Goal: Book appointment/travel/reservation

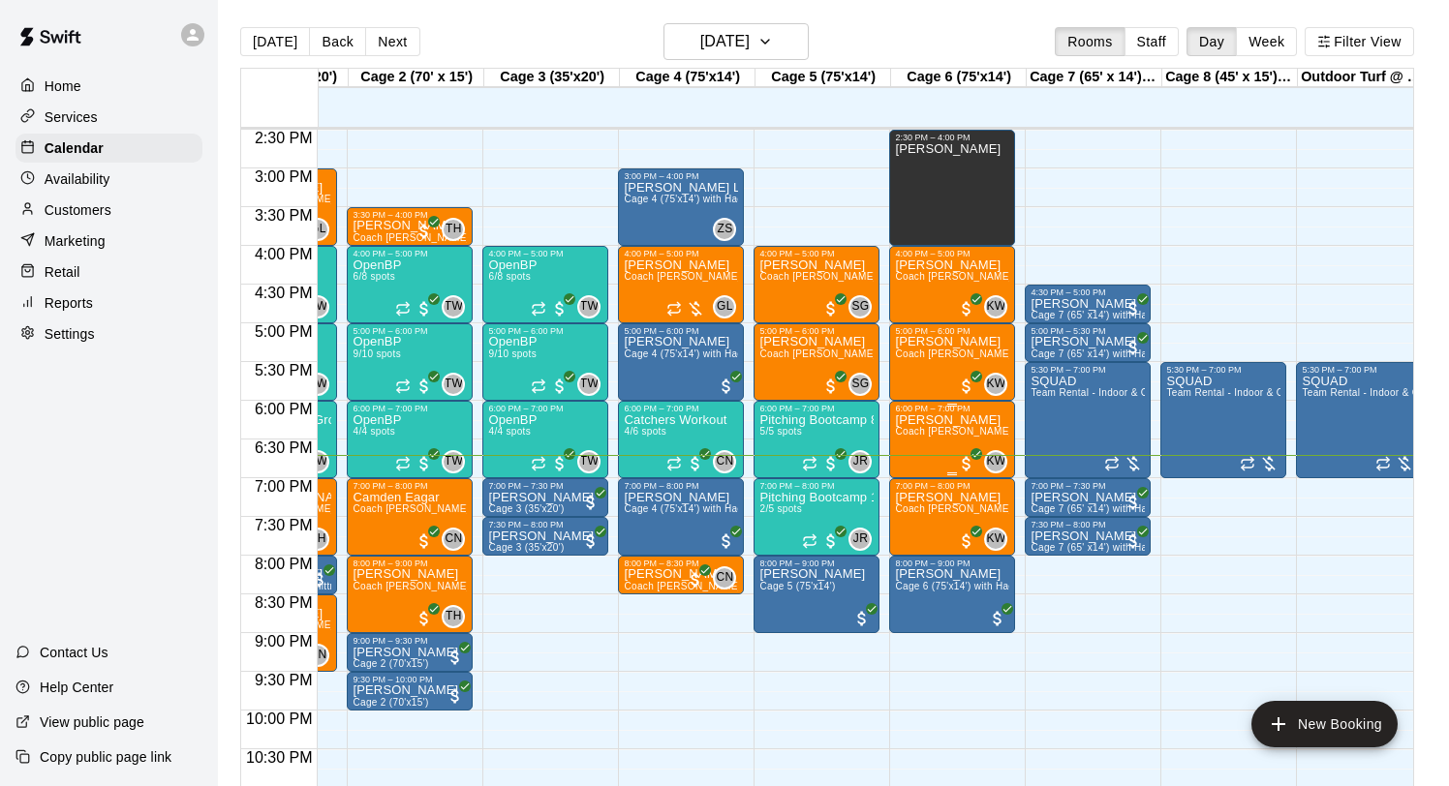
scroll to position [0, 125]
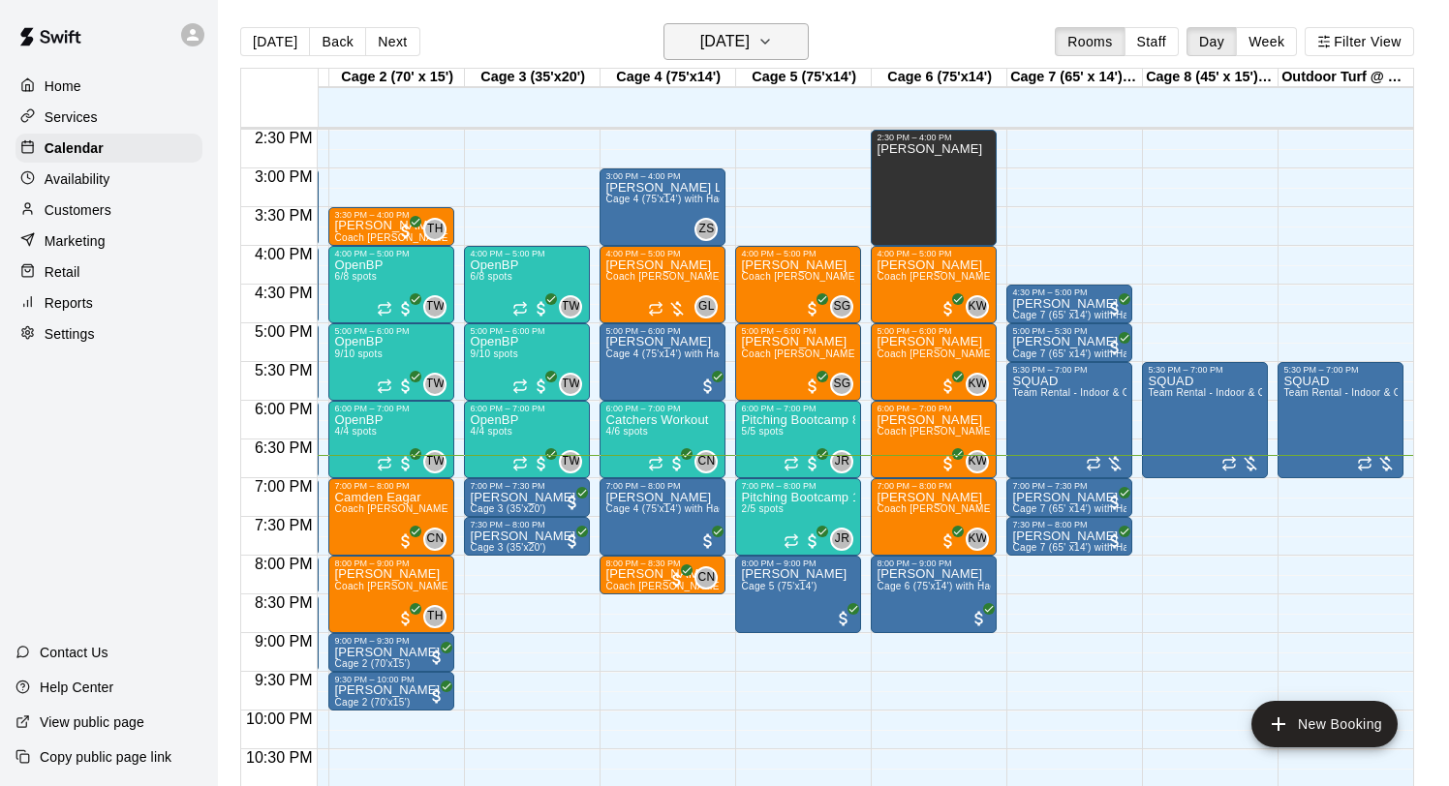
click at [750, 54] on h6 "[DATE]" at bounding box center [724, 41] width 49 height 27
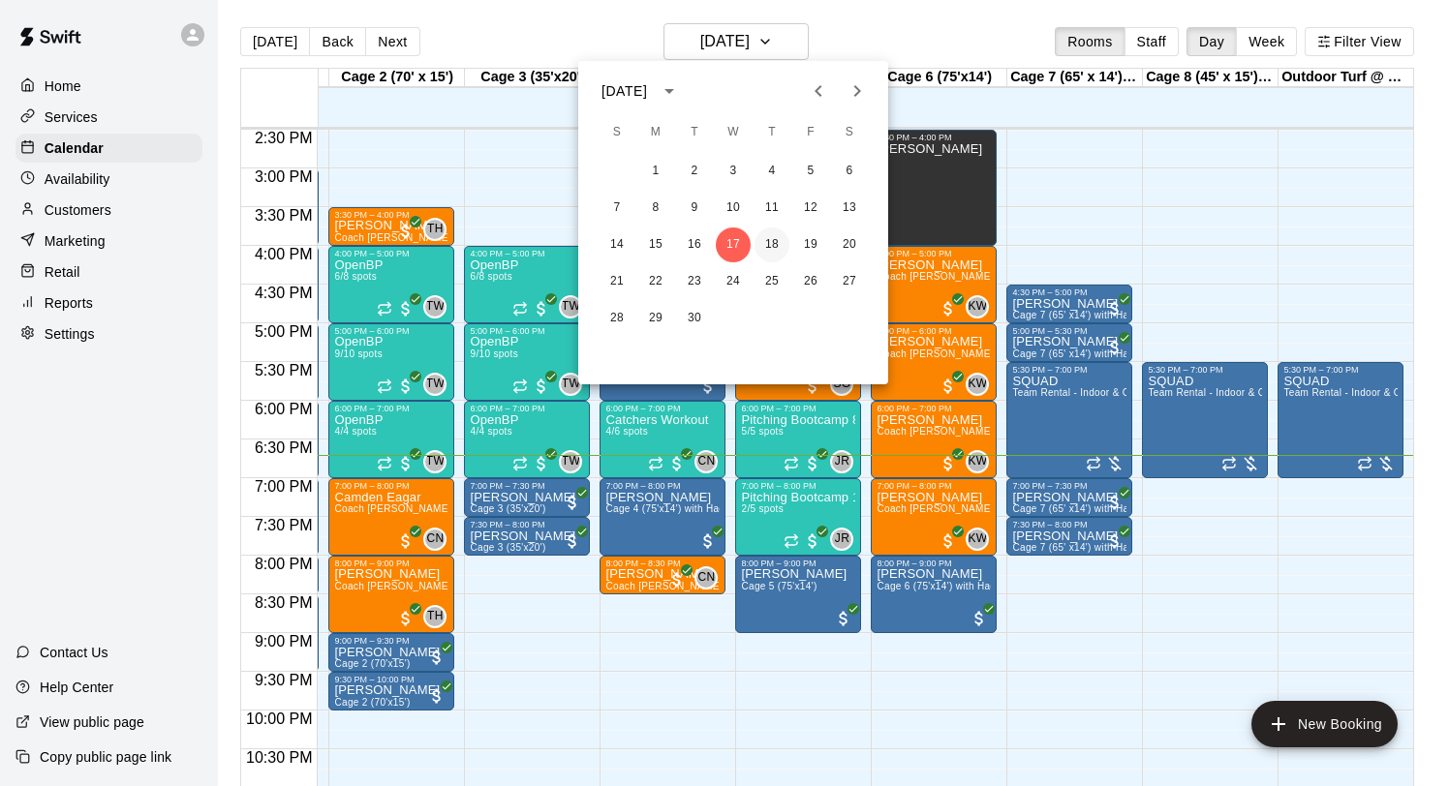
click at [771, 239] on button "18" at bounding box center [771, 245] width 35 height 35
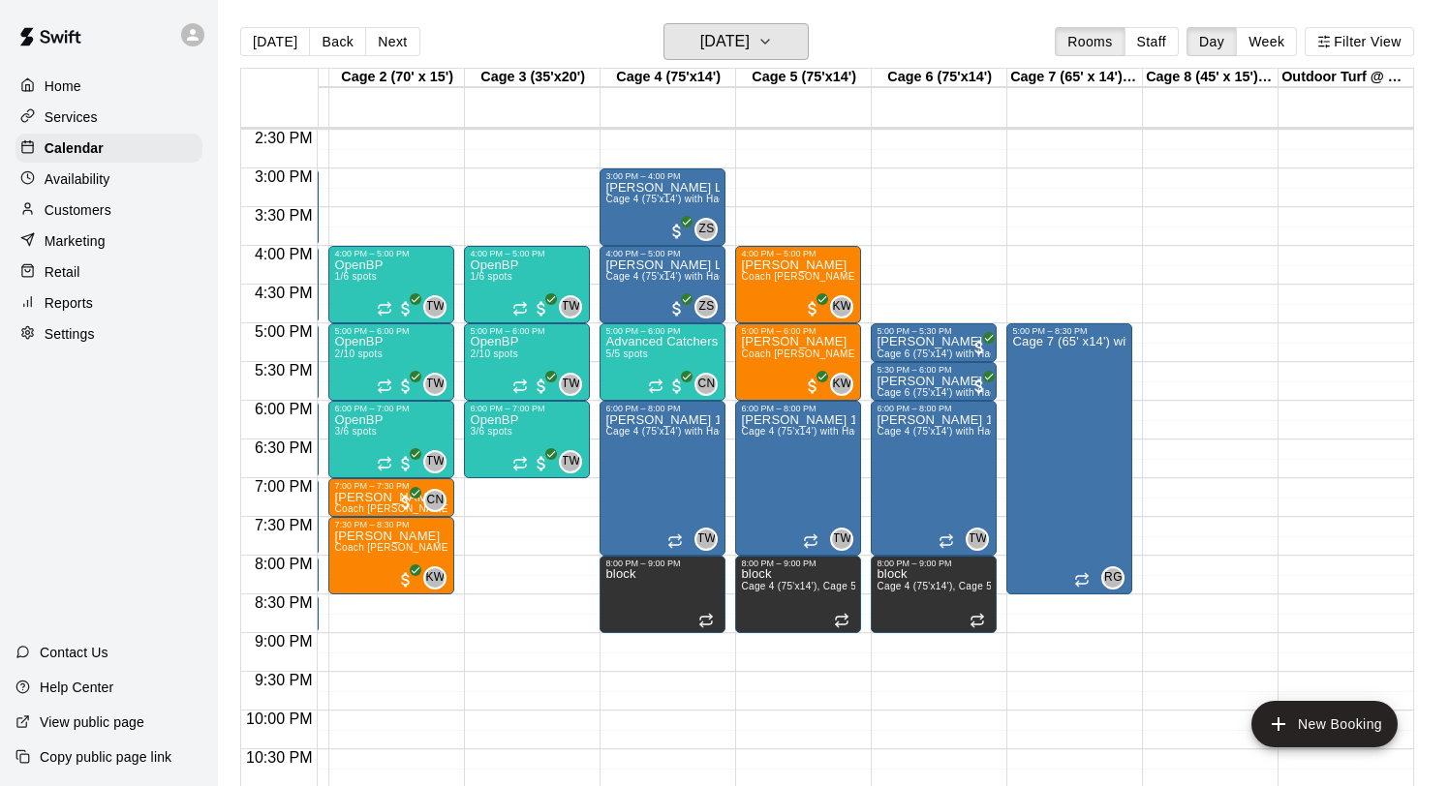
scroll to position [3, 0]
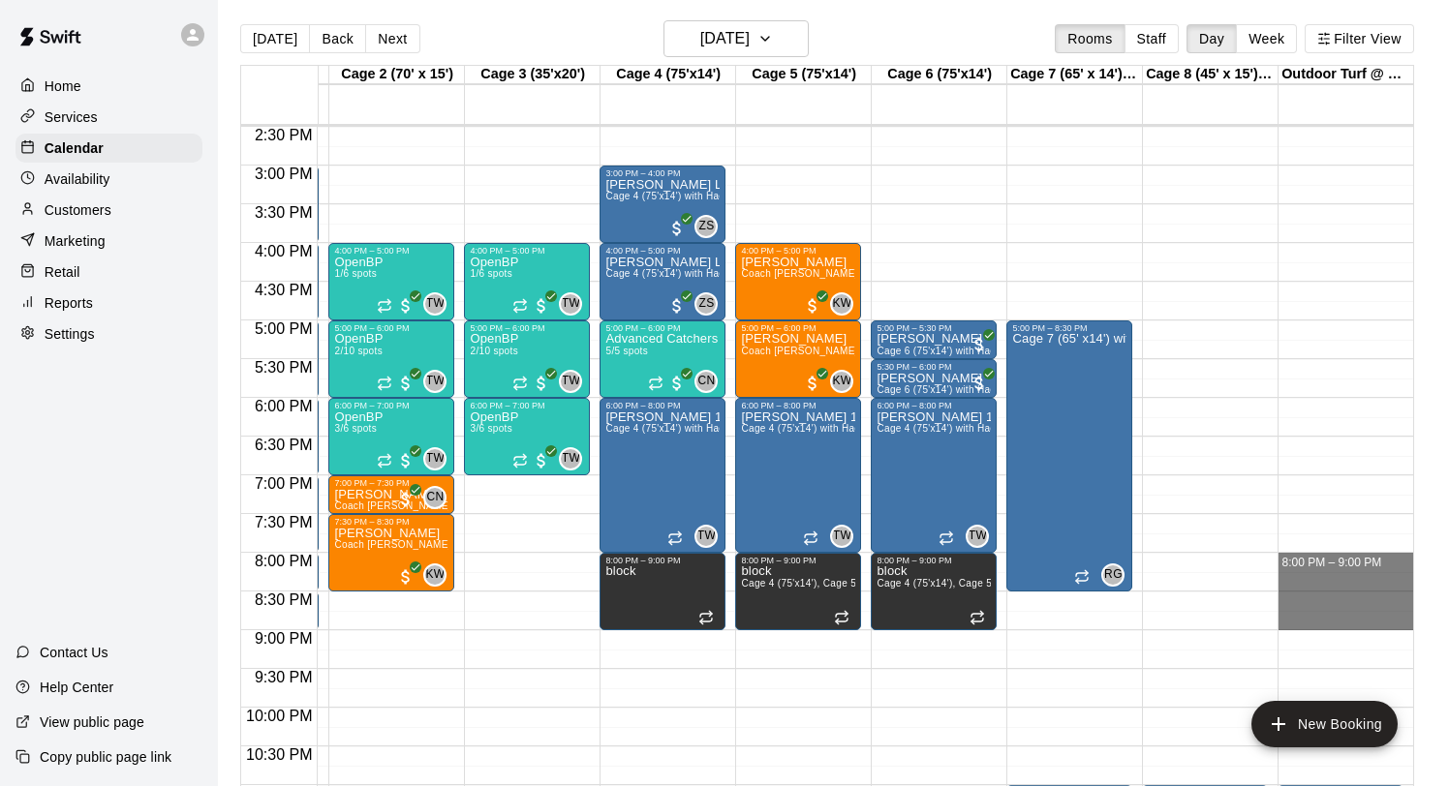
drag, startPoint x: 1328, startPoint y: 562, endPoint x: 1324, endPoint y: 629, distance: 67.9
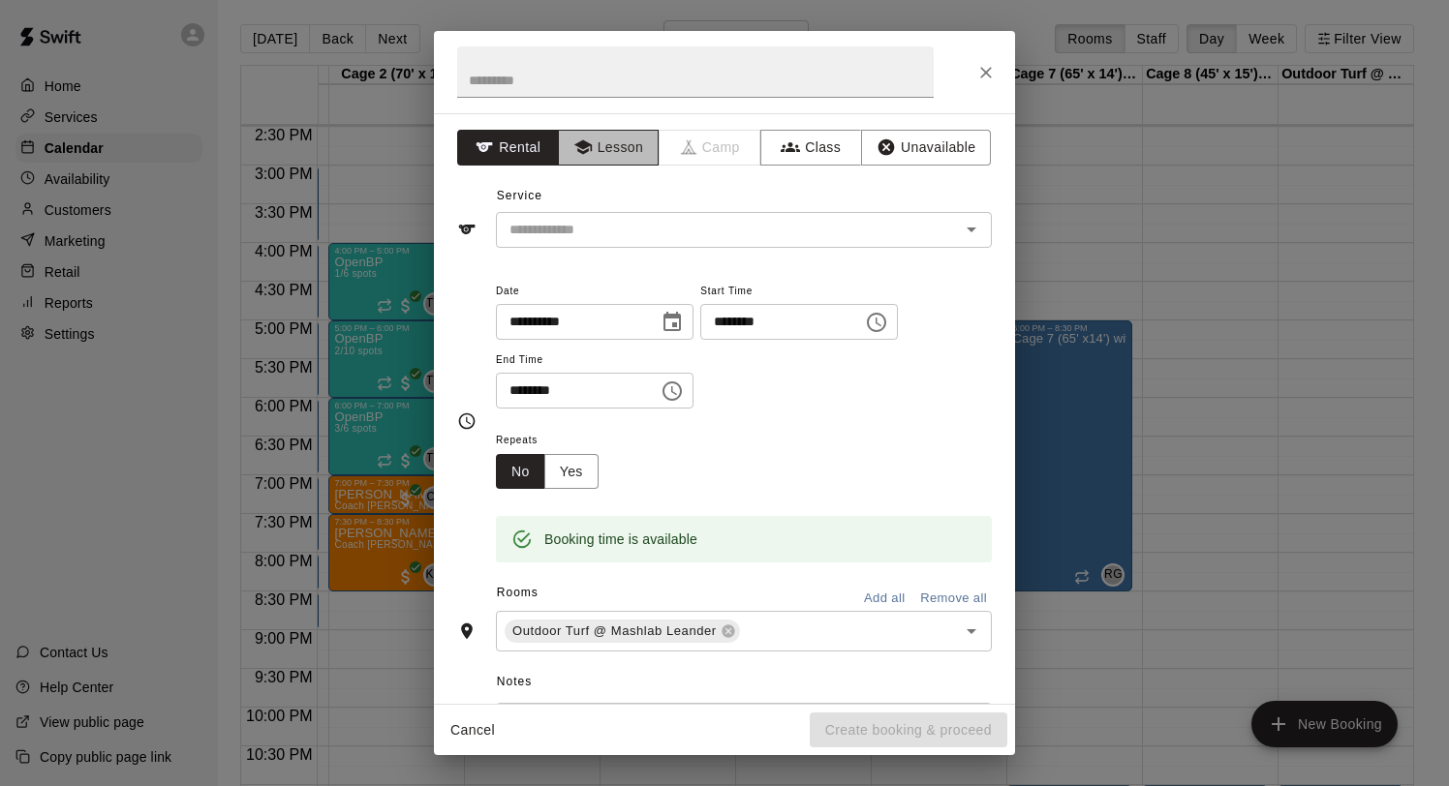
click at [646, 145] on button "Lesson" at bounding box center [609, 148] width 102 height 36
click at [635, 233] on input "text" at bounding box center [715, 230] width 427 height 24
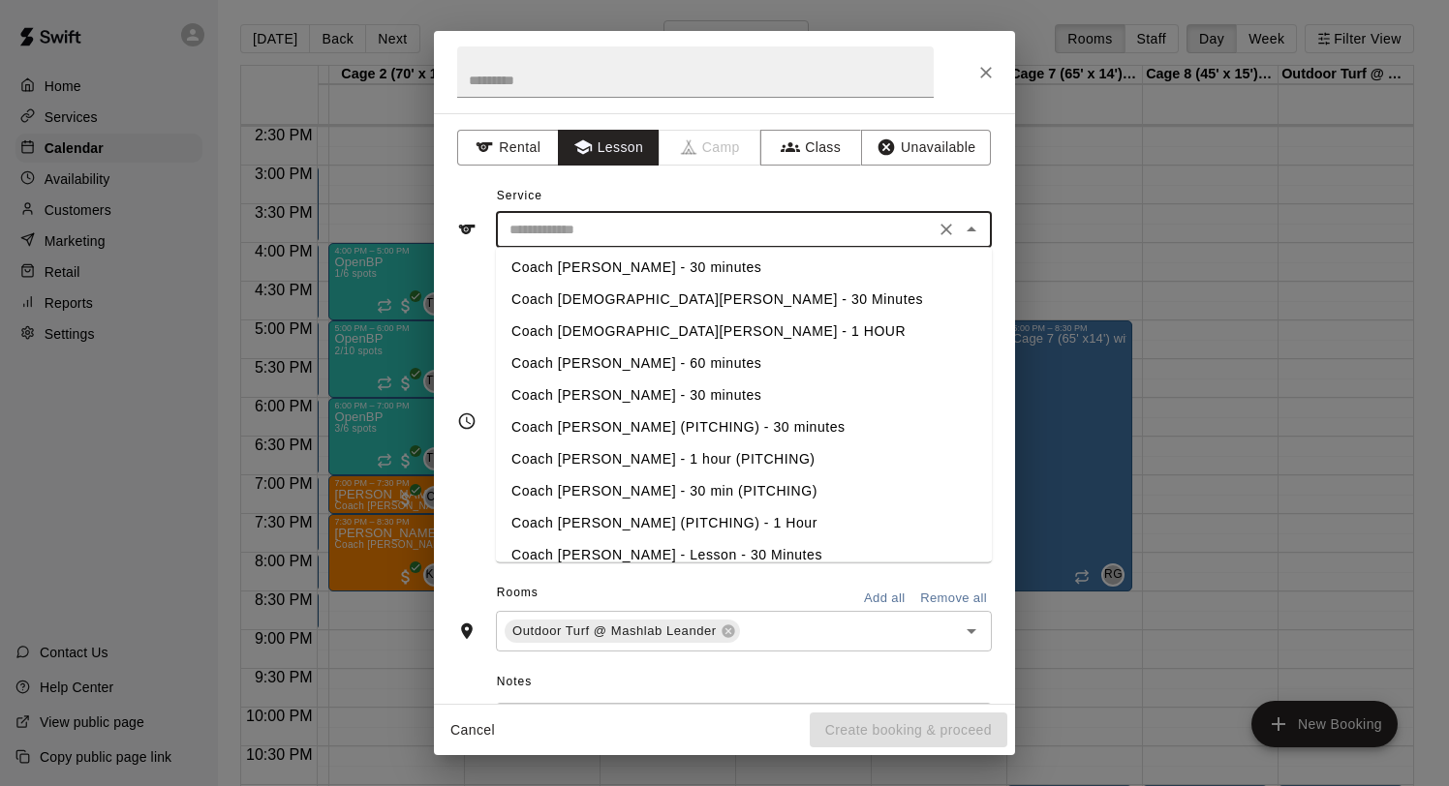
scroll to position [269, 0]
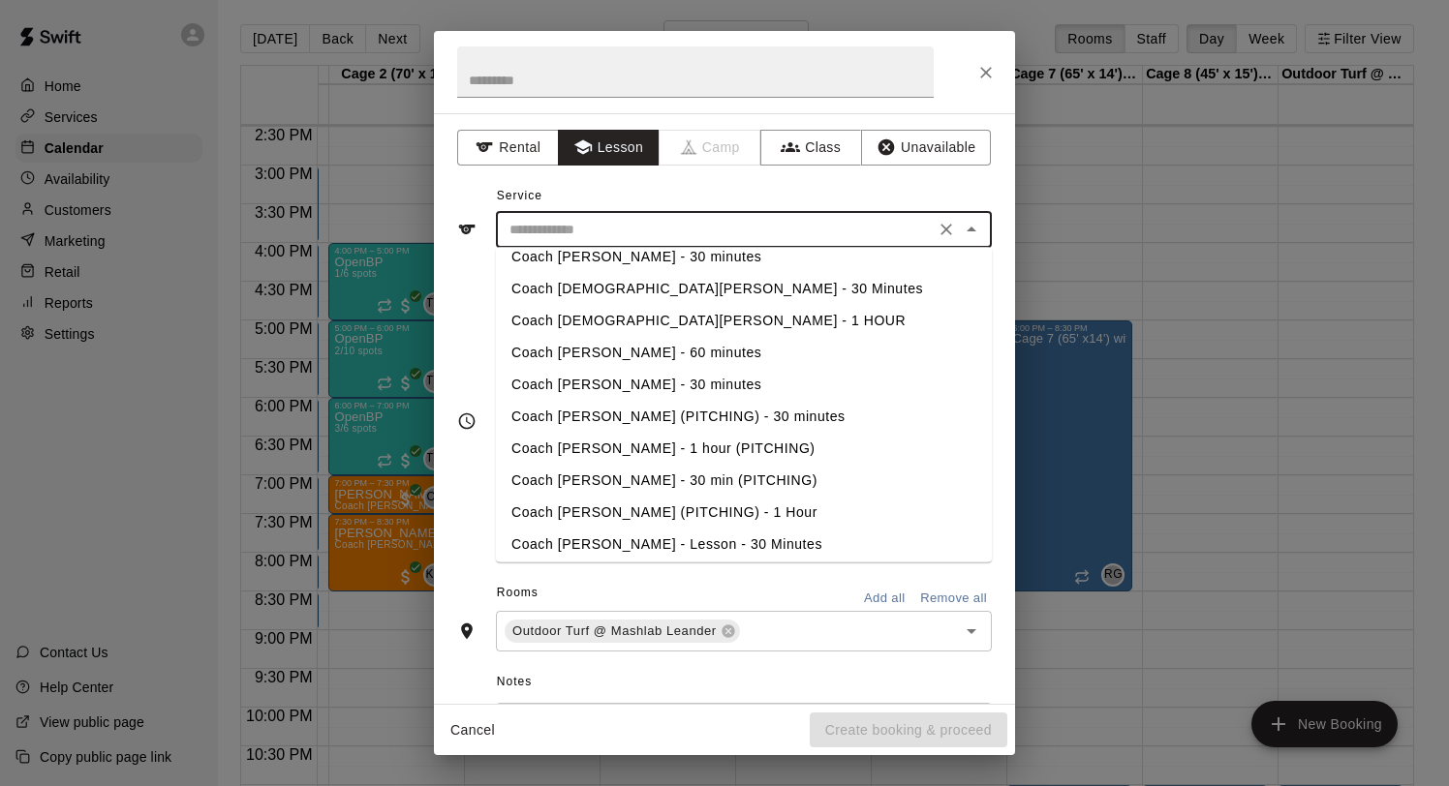
click at [662, 512] on li "Coach [PERSON_NAME] (PITCHING) - 1 Hour" at bounding box center [744, 514] width 496 height 32
type input "**********"
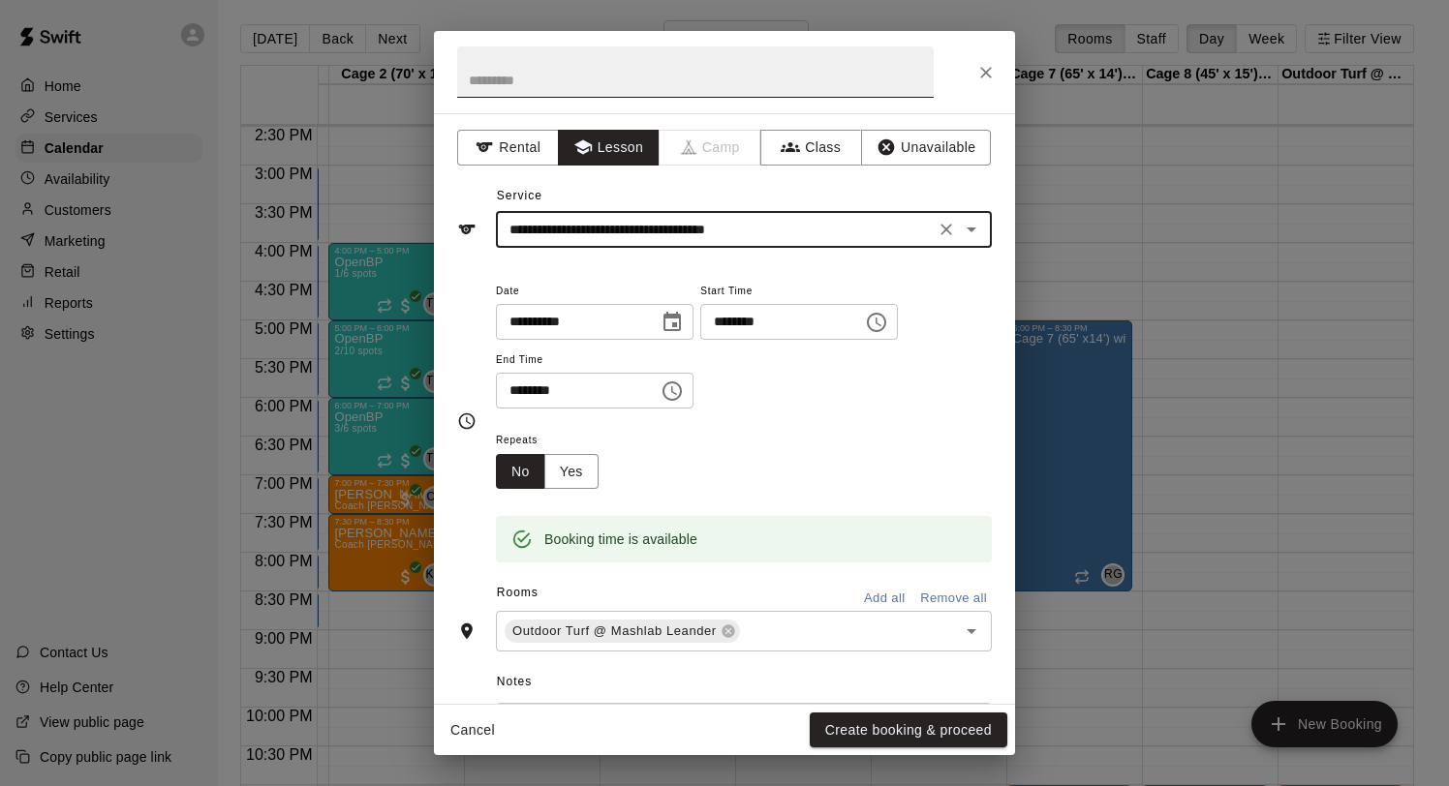
click at [730, 96] on input "text" at bounding box center [695, 71] width 476 height 51
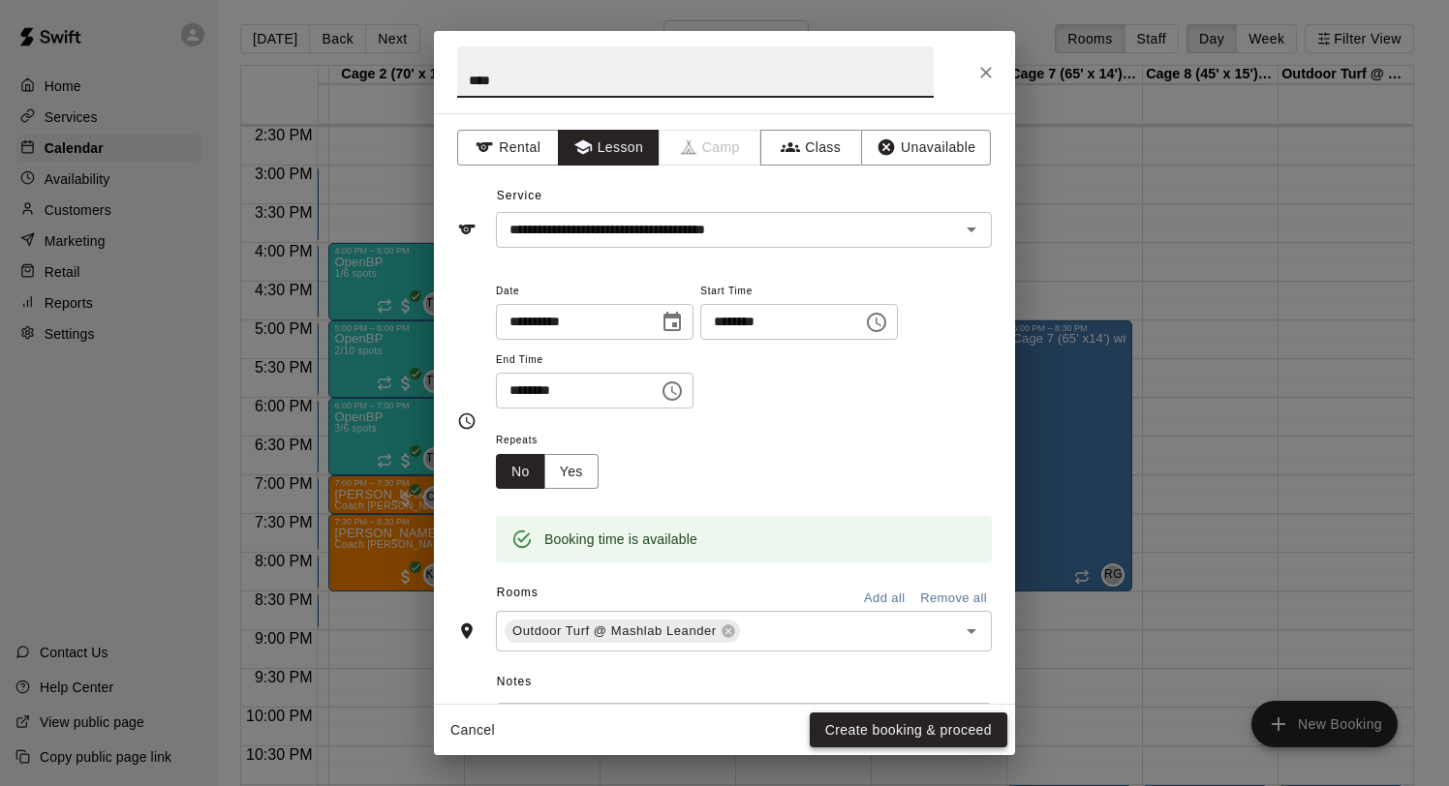
type input "****"
click at [904, 742] on button "Create booking & proceed" at bounding box center [909, 731] width 198 height 36
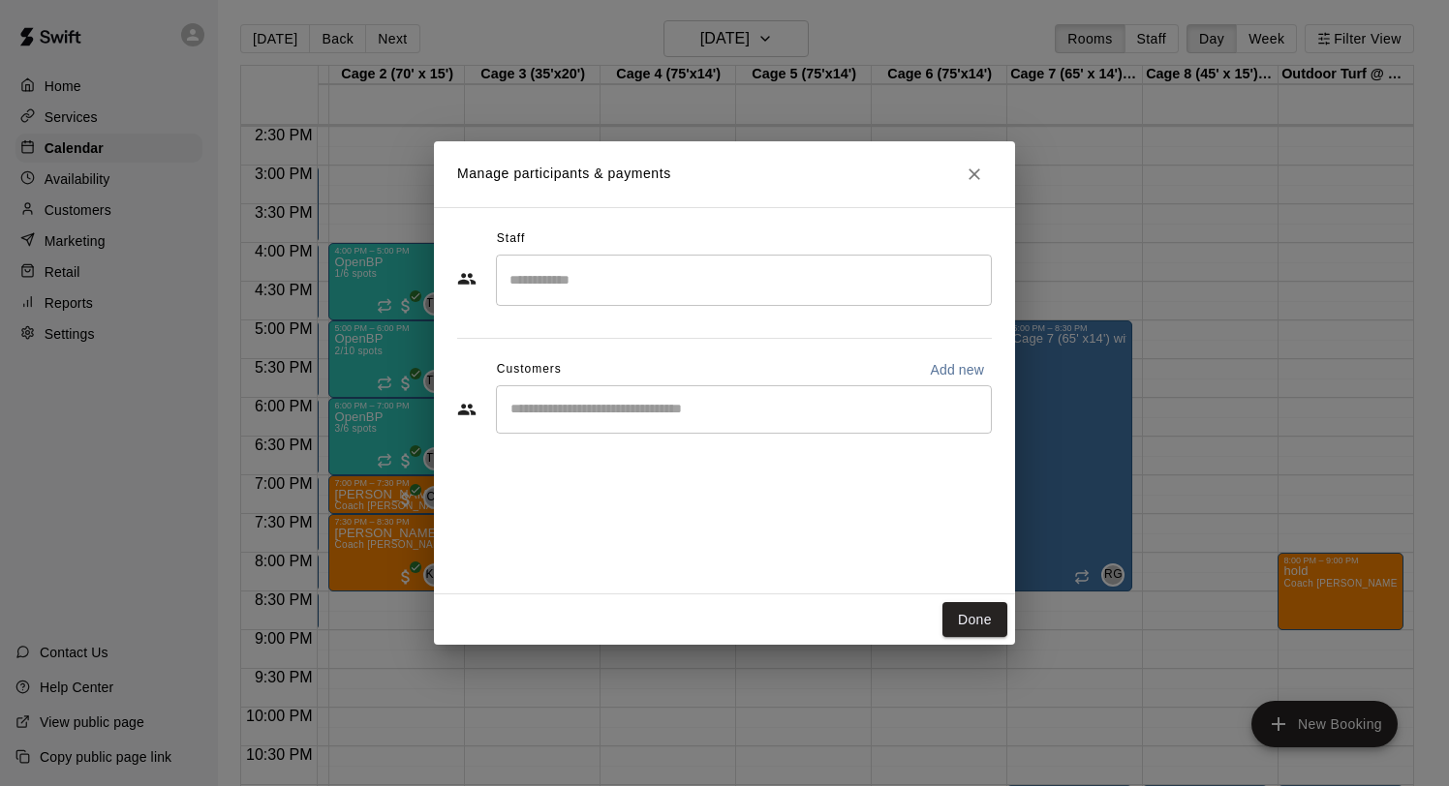
click at [783, 279] on input "Search staff" at bounding box center [744, 280] width 478 height 34
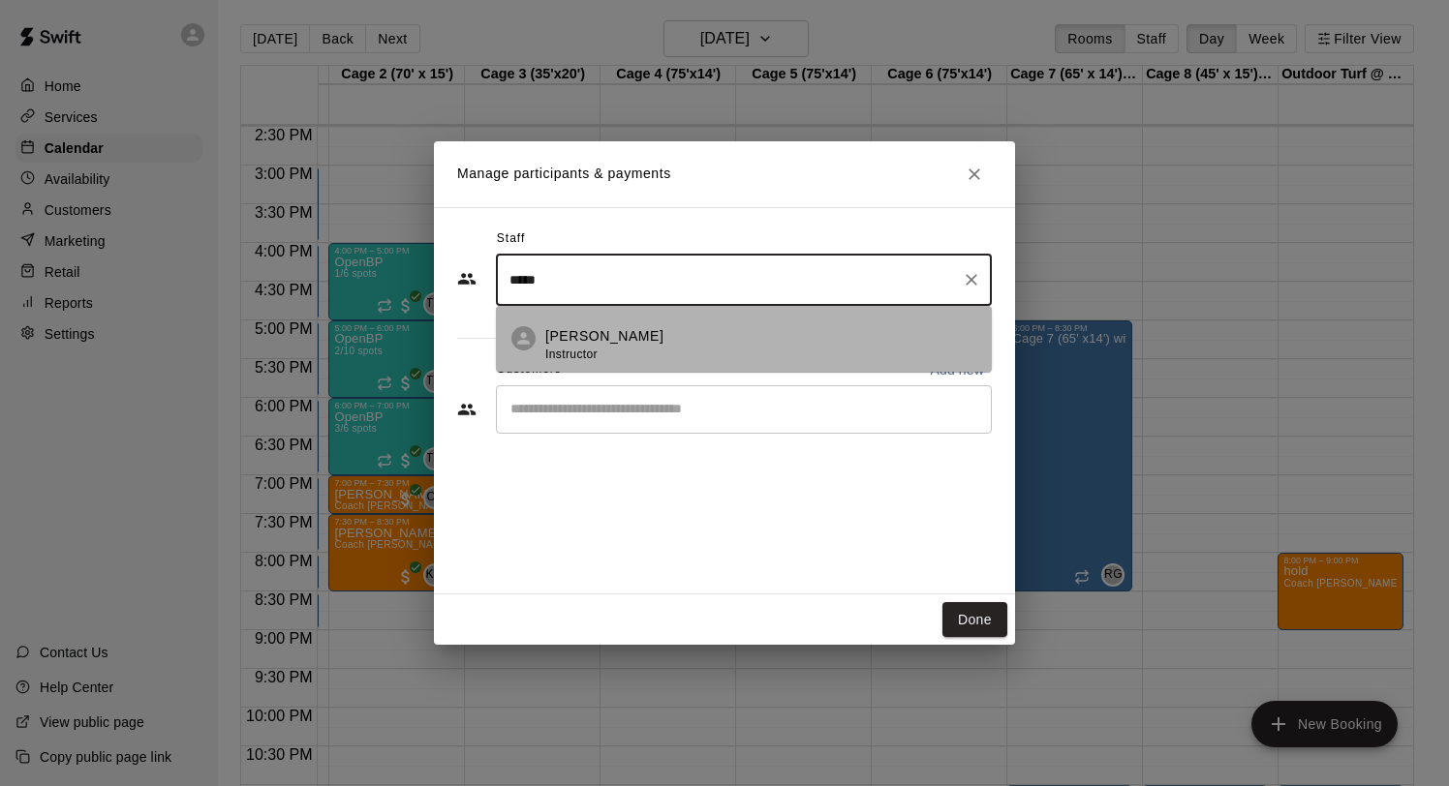
click at [725, 322] on li "[PERSON_NAME] Instructor" at bounding box center [744, 339] width 496 height 66
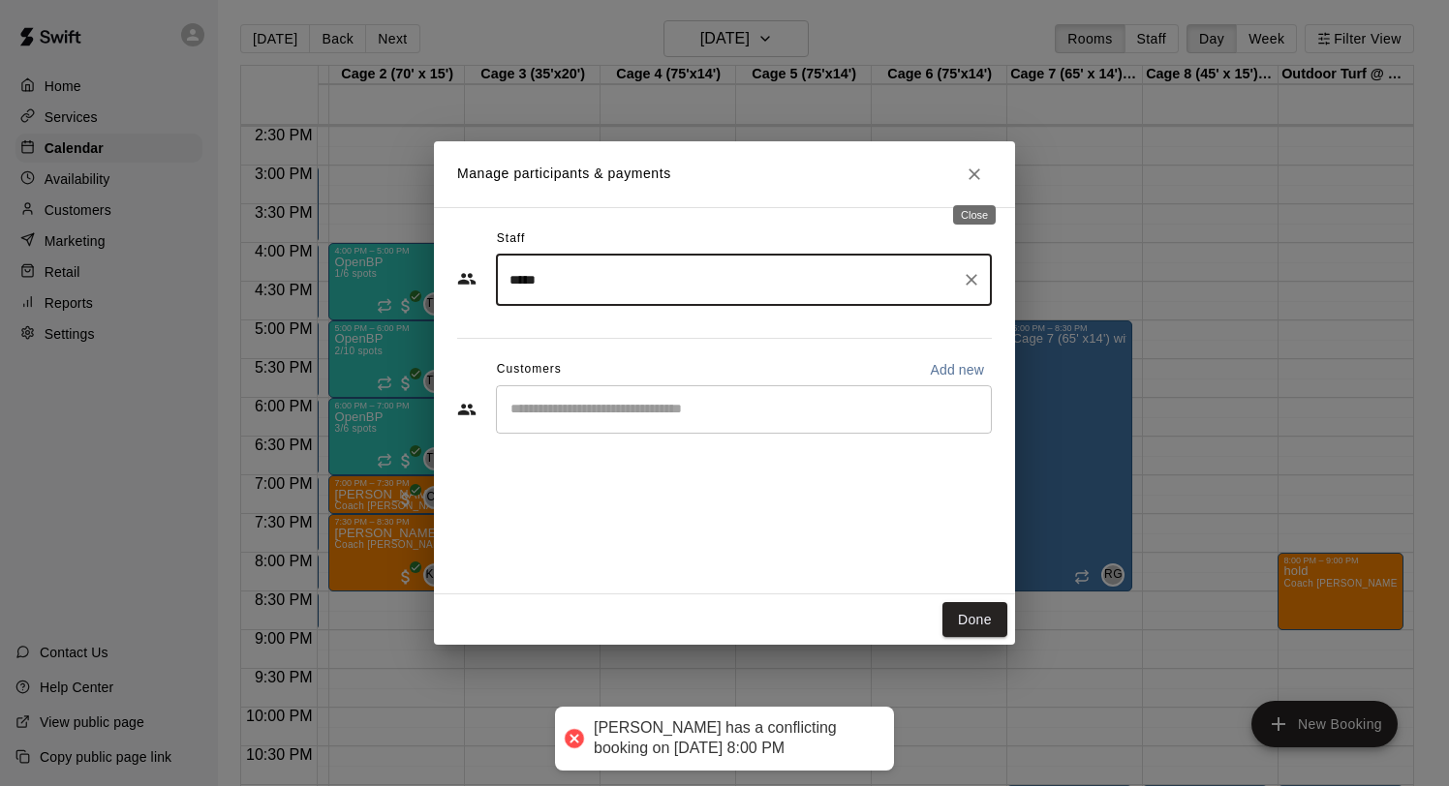
type input "*****"
click at [972, 163] on button "Close" at bounding box center [974, 174] width 35 height 35
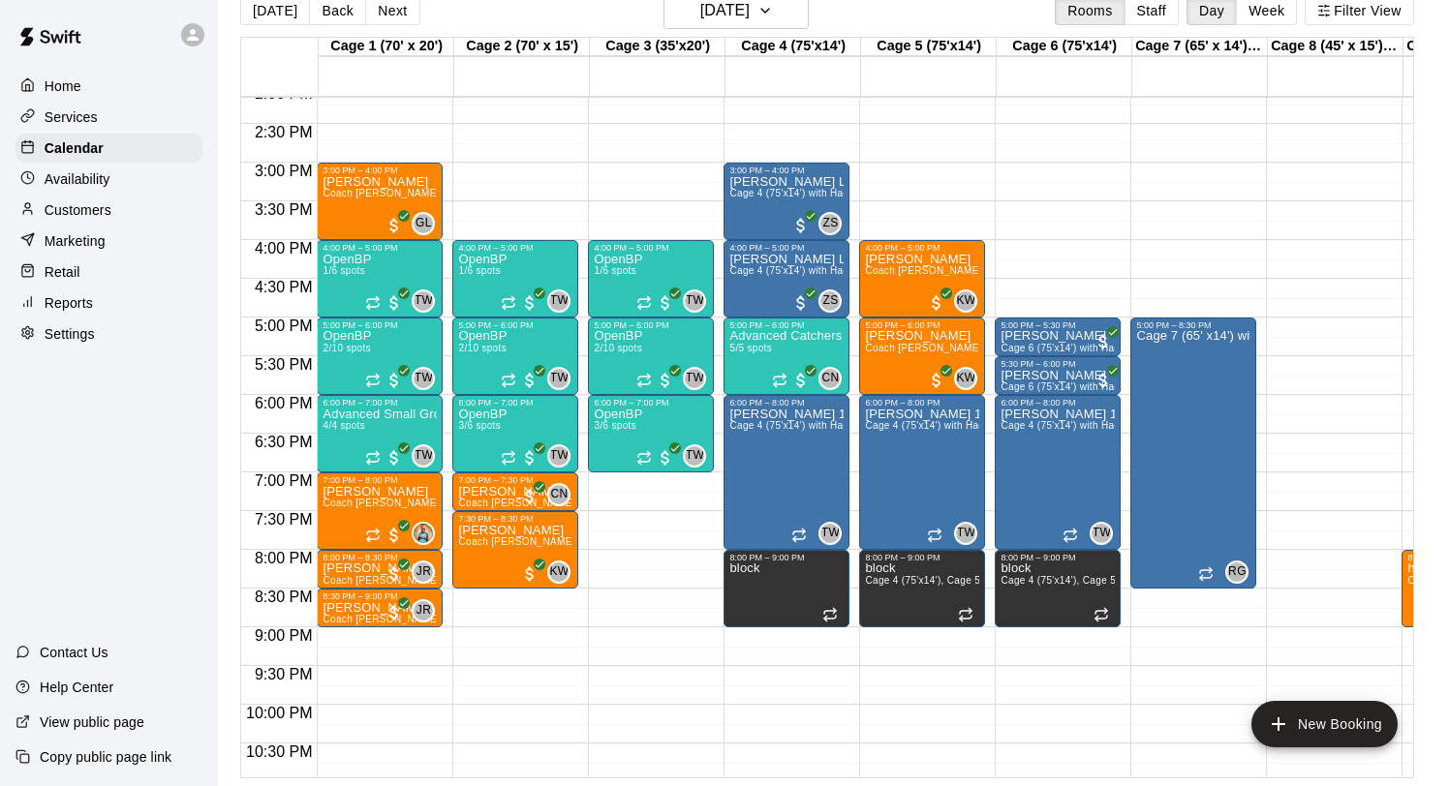
scroll to position [1089, 0]
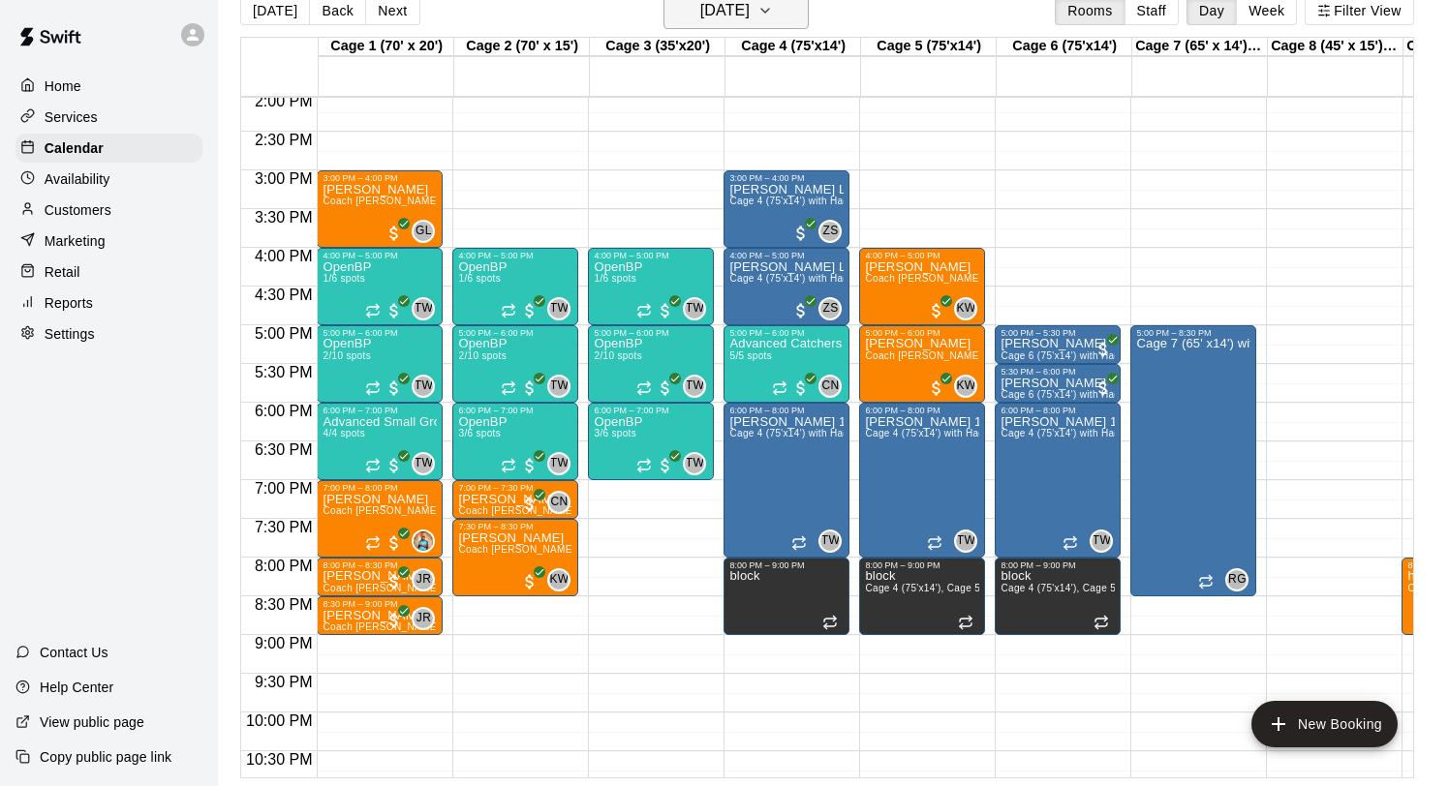
click at [700, 15] on h6 "[DATE]" at bounding box center [724, 10] width 49 height 27
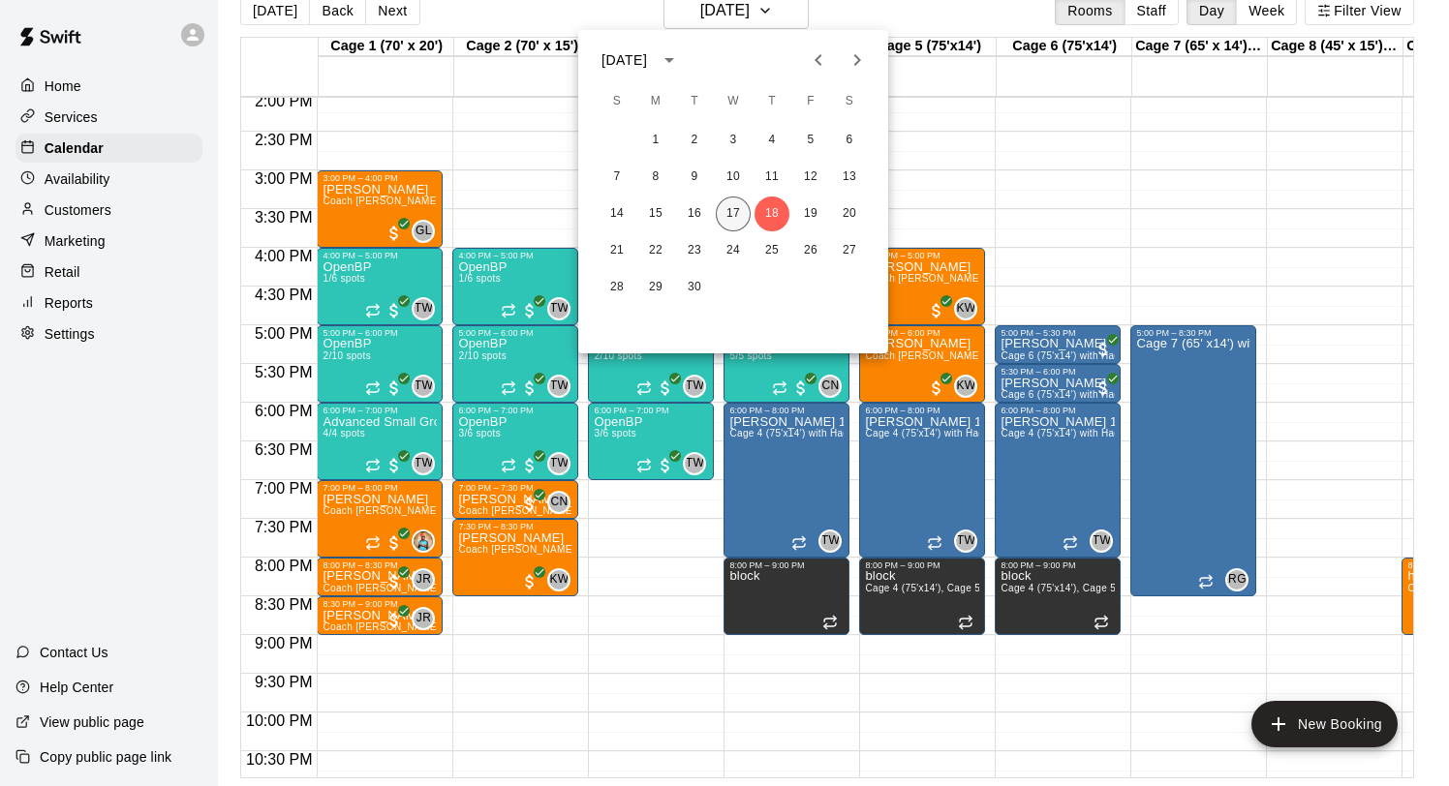
click at [730, 201] on button "17" at bounding box center [733, 214] width 35 height 35
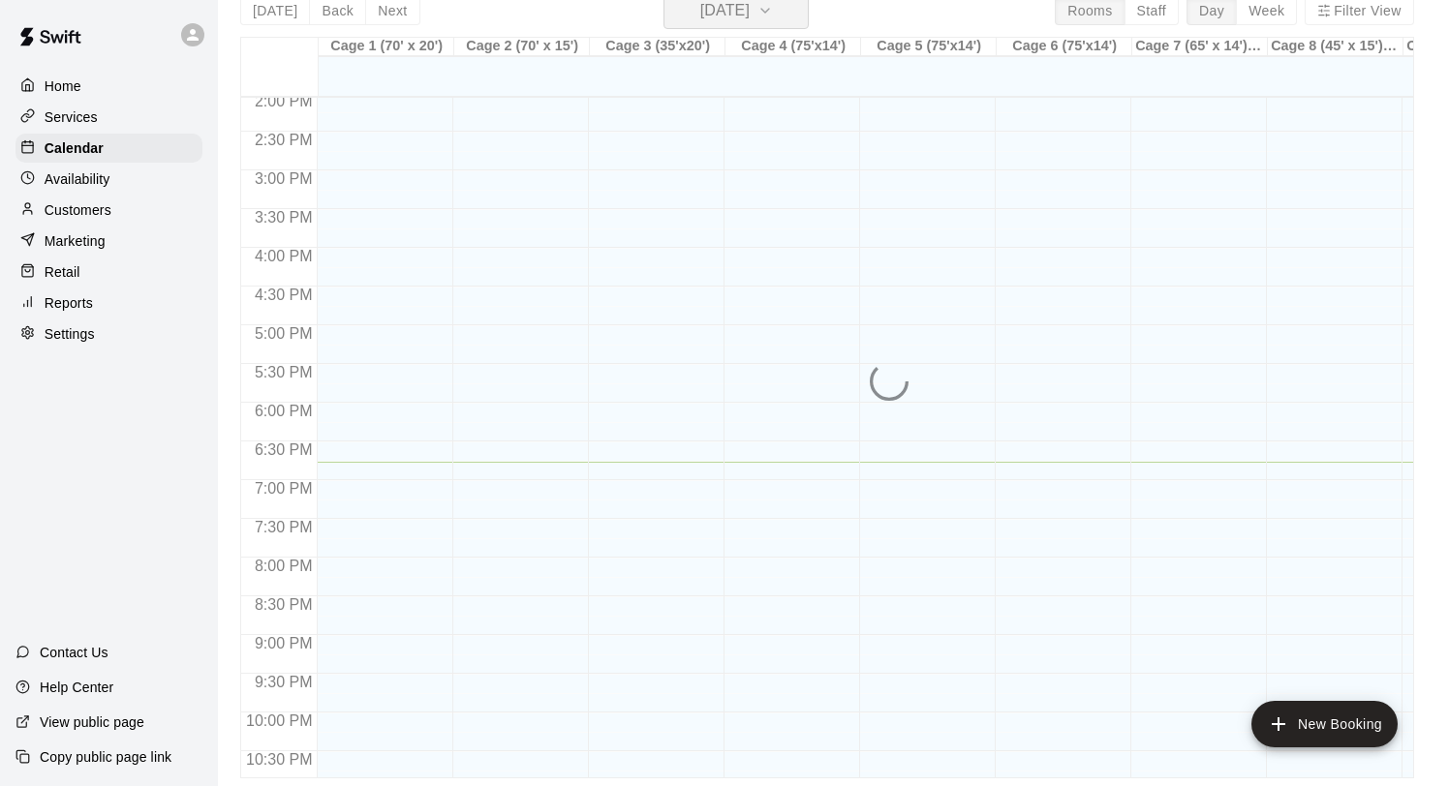
scroll to position [23, 0]
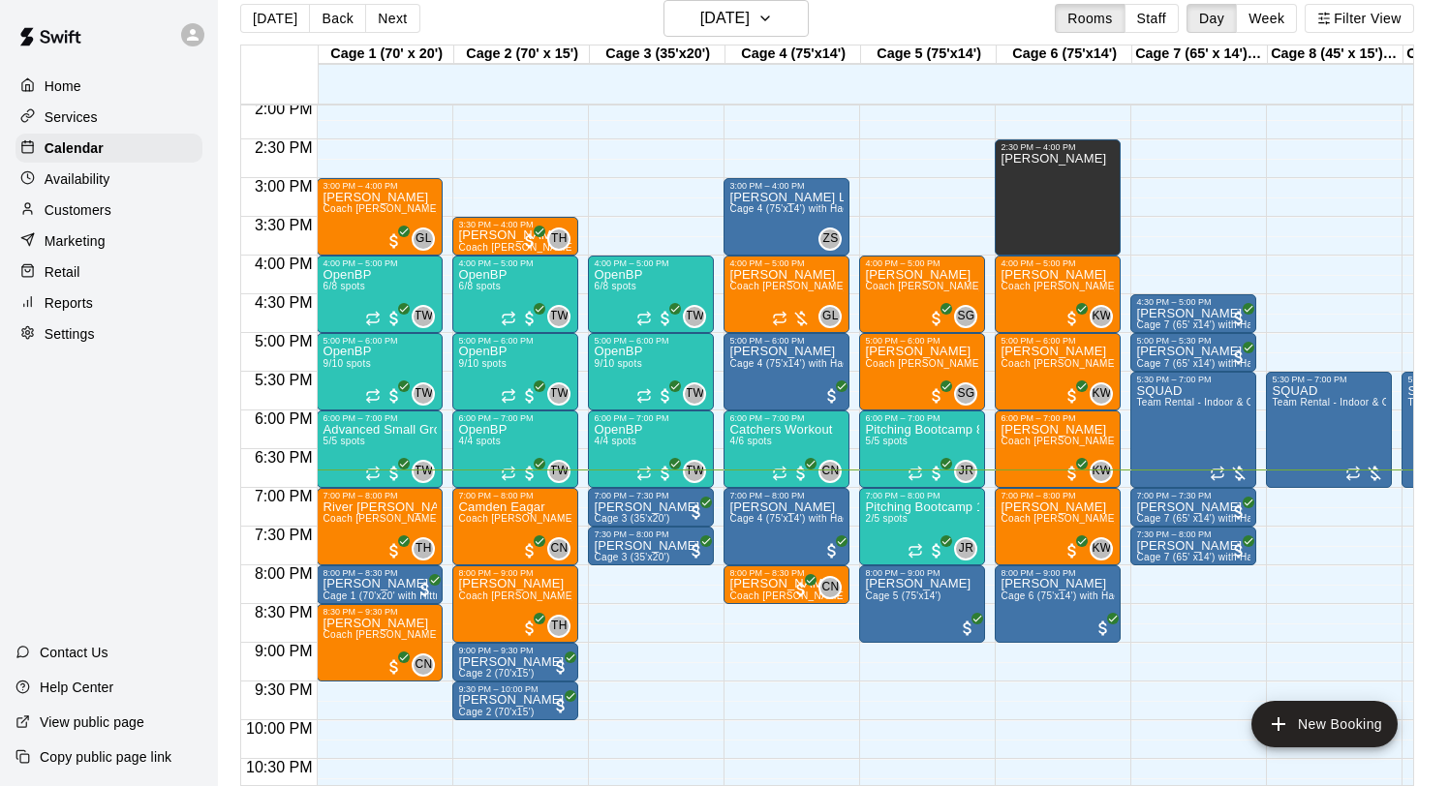
click at [693, 38] on div "[DATE] Back [DATE][DATE] Rooms Staff Day Week Filter View" at bounding box center [827, 22] width 1174 height 45
click at [700, 20] on h6 "[DATE]" at bounding box center [724, 18] width 49 height 27
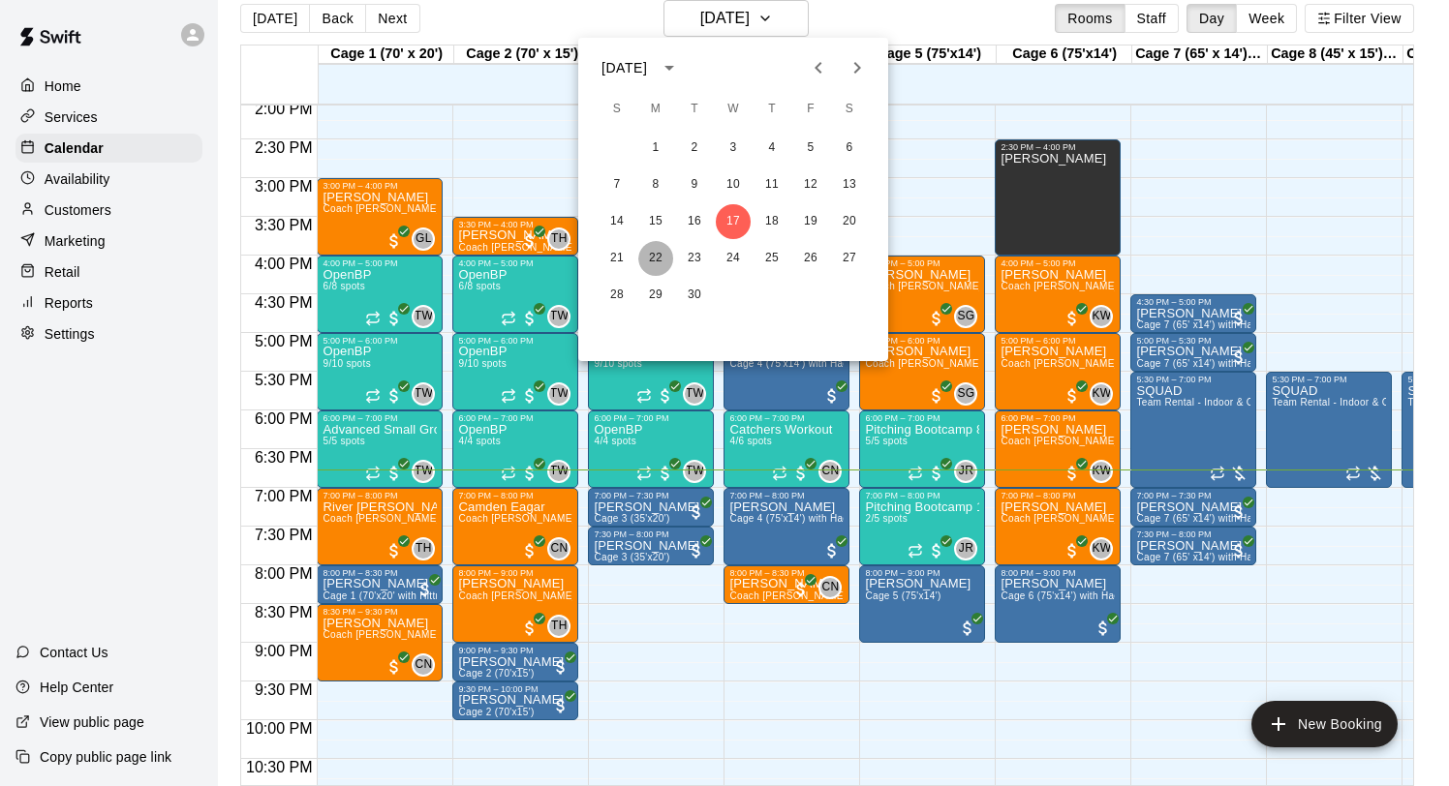
click at [656, 262] on button "22" at bounding box center [655, 258] width 35 height 35
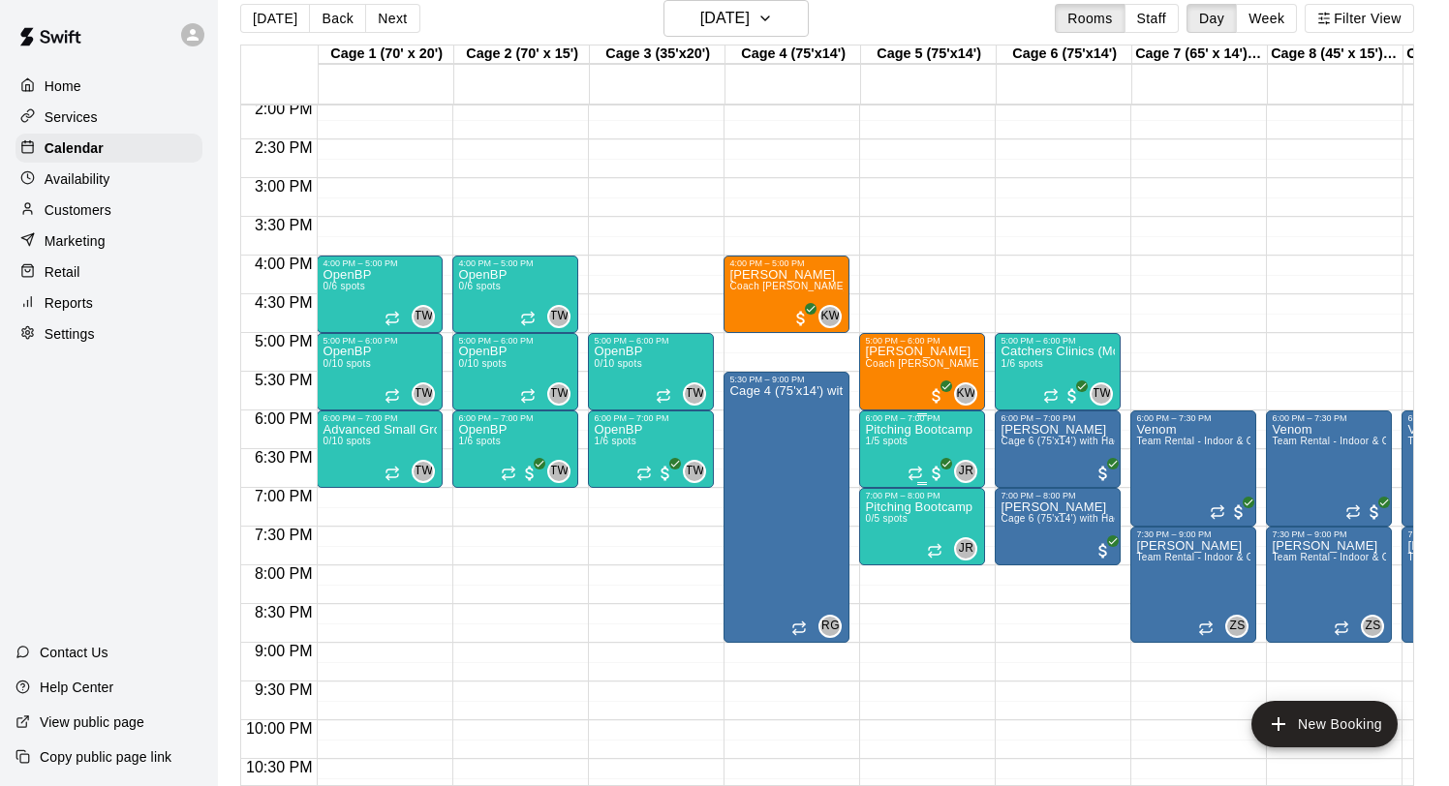
click at [925, 430] on p "Pitching Bootcamp" at bounding box center [918, 430] width 107 height 0
click at [878, 505] on img "edit" at bounding box center [886, 496] width 22 height 22
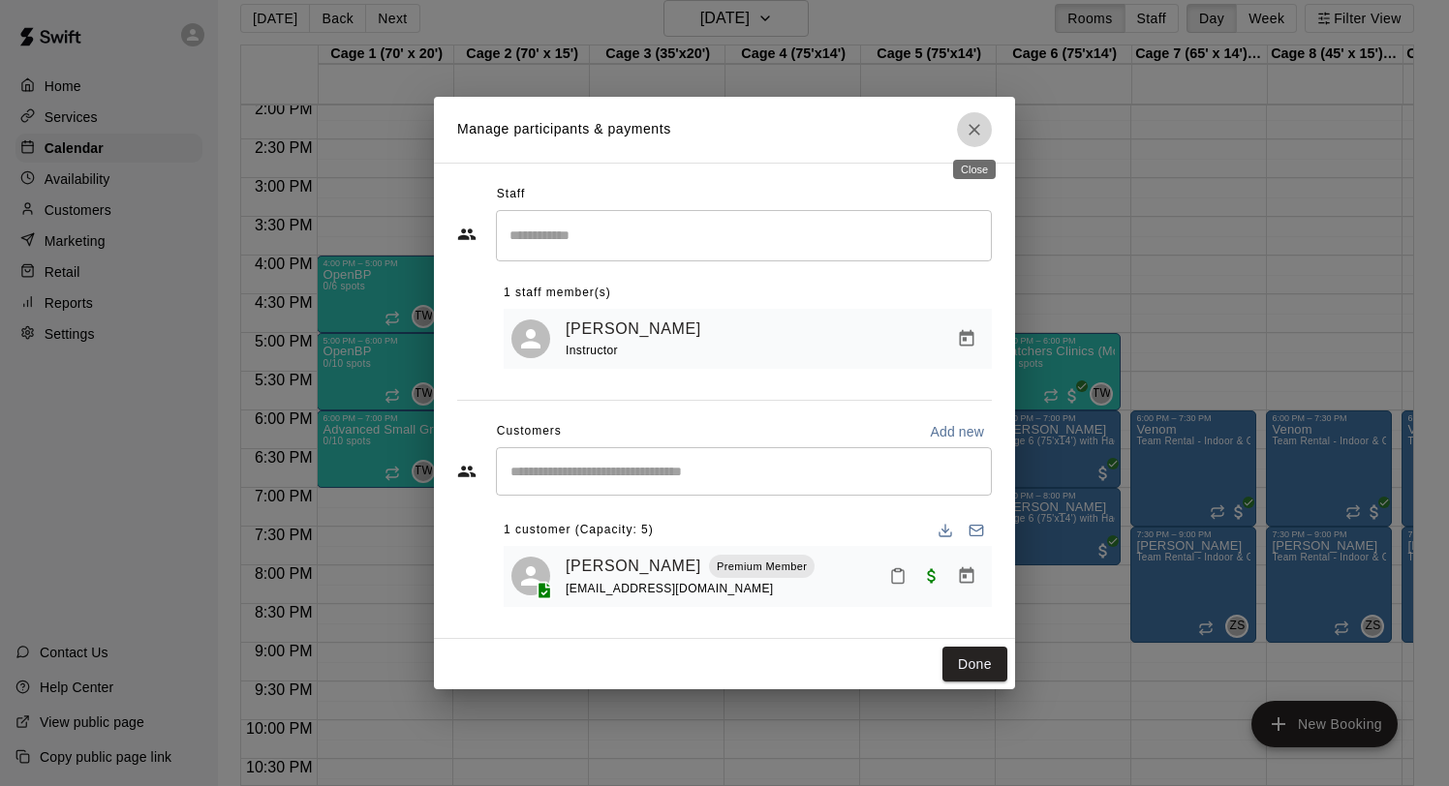
click at [977, 123] on icon "Close" at bounding box center [974, 129] width 19 height 19
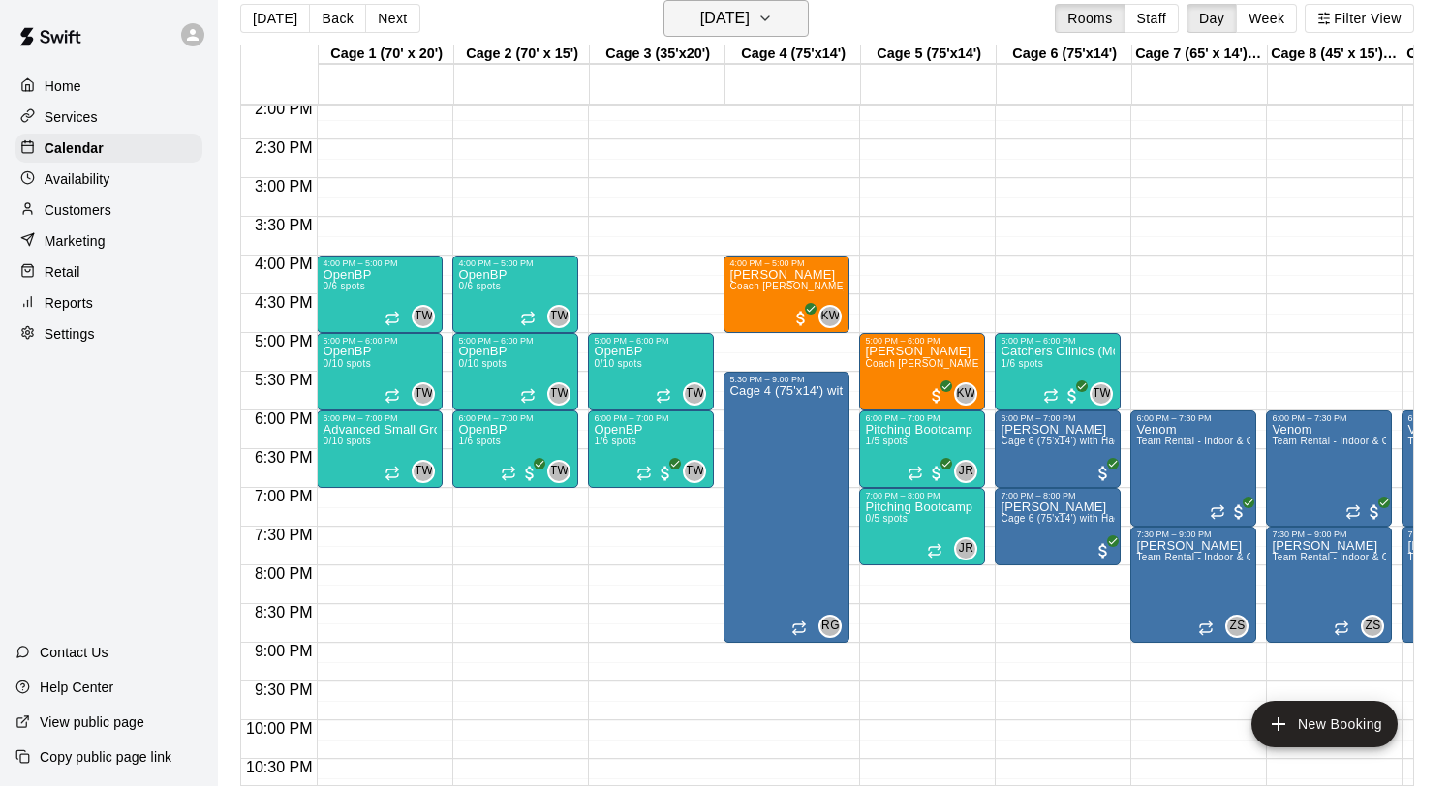
click at [750, 15] on h6 "[DATE]" at bounding box center [724, 18] width 49 height 27
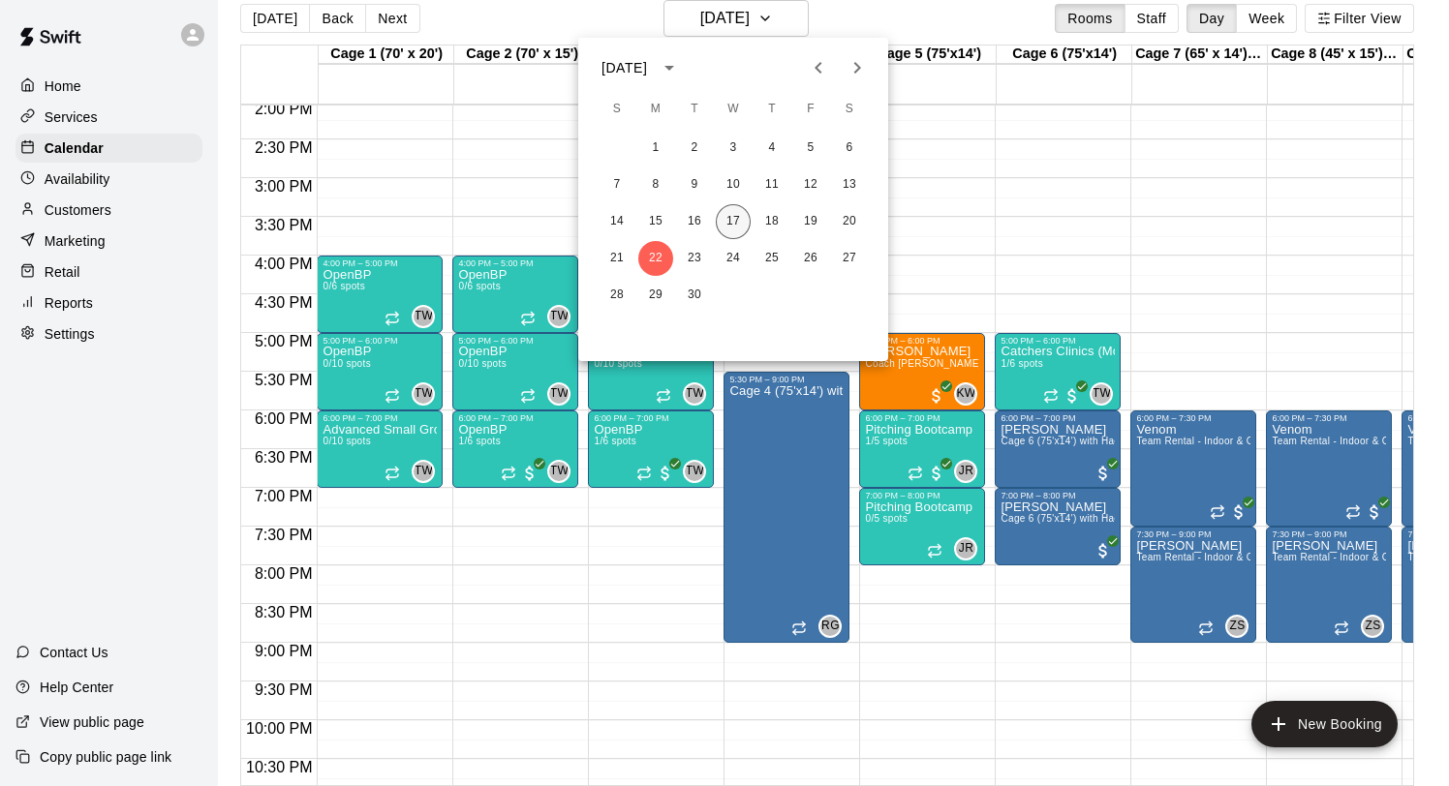
click at [735, 218] on button "17" at bounding box center [733, 221] width 35 height 35
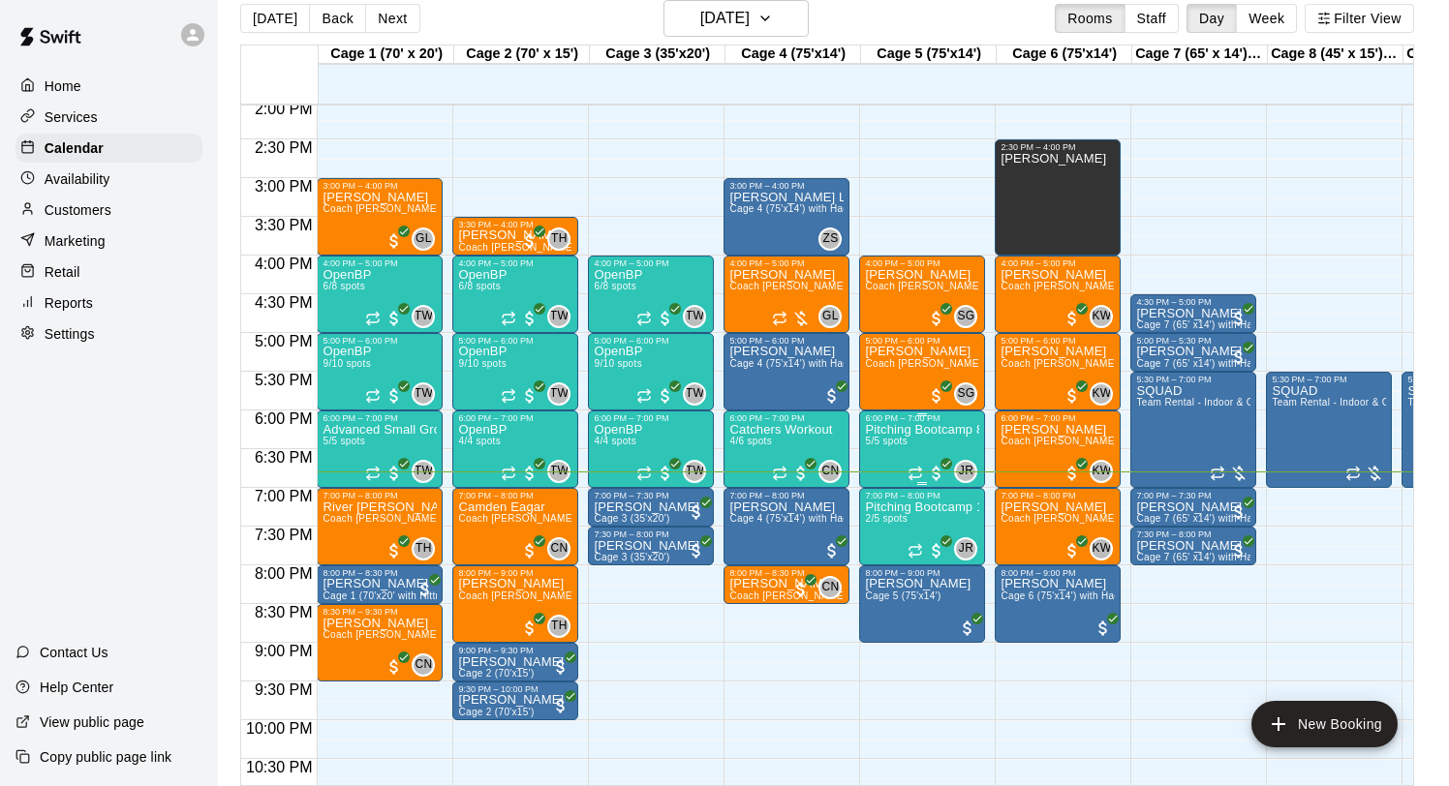
click at [905, 430] on p "Pitching Bootcamp 8-10" at bounding box center [922, 430] width 114 height 0
click at [886, 479] on button "edit" at bounding box center [885, 496] width 39 height 38
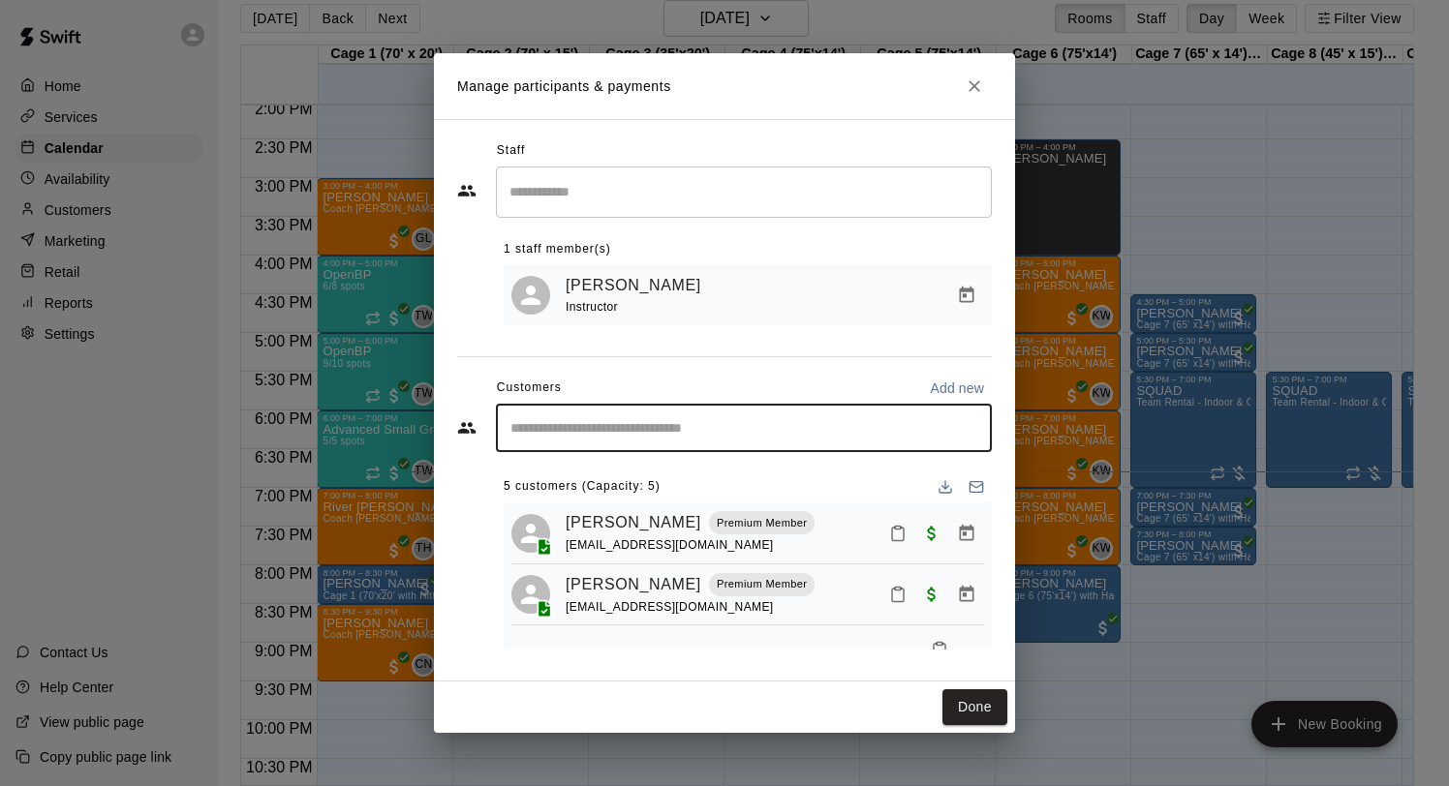
click at [679, 422] on input "Start typing to search customers..." at bounding box center [744, 427] width 478 height 19
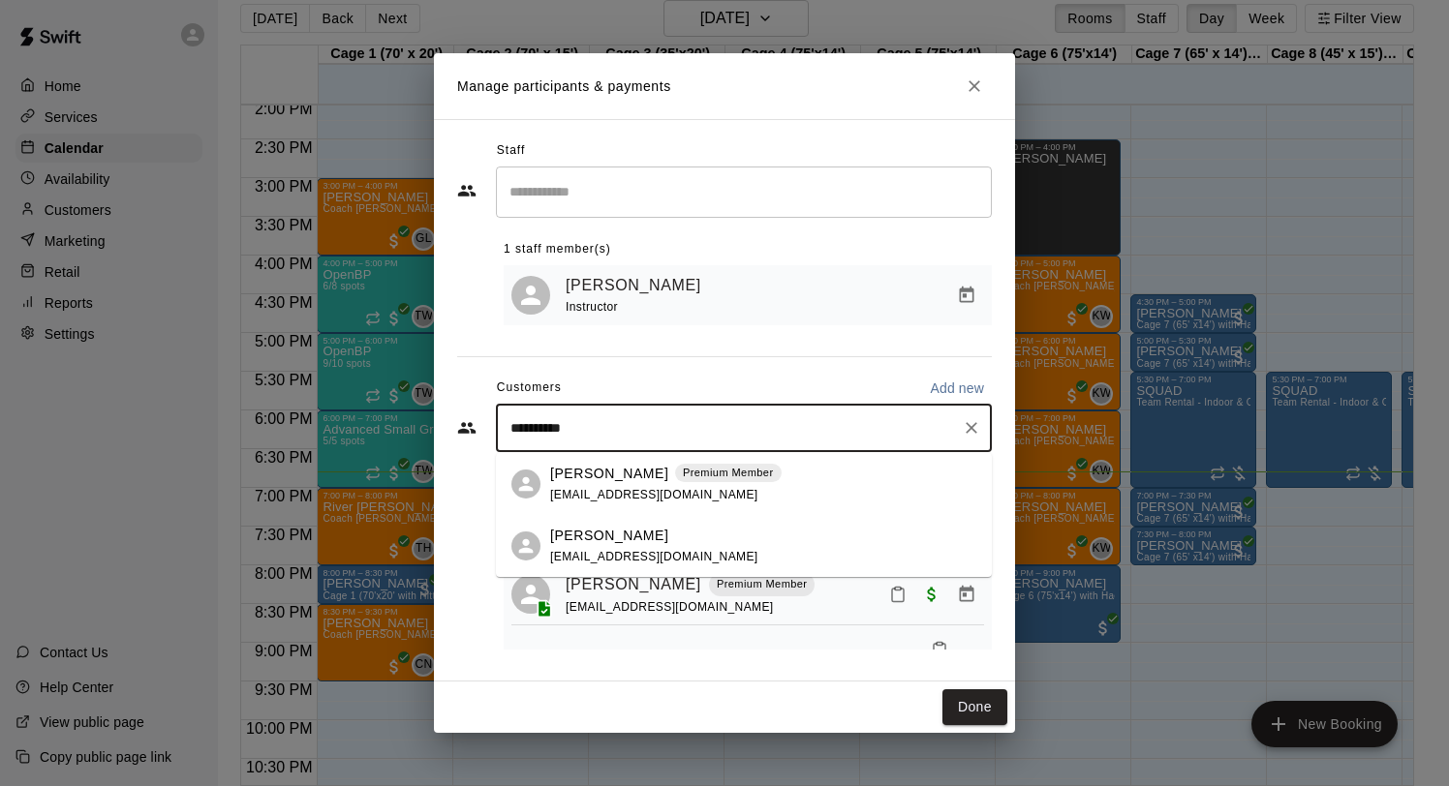
type input "**********"
click at [630, 480] on p "[PERSON_NAME]" at bounding box center [609, 474] width 118 height 20
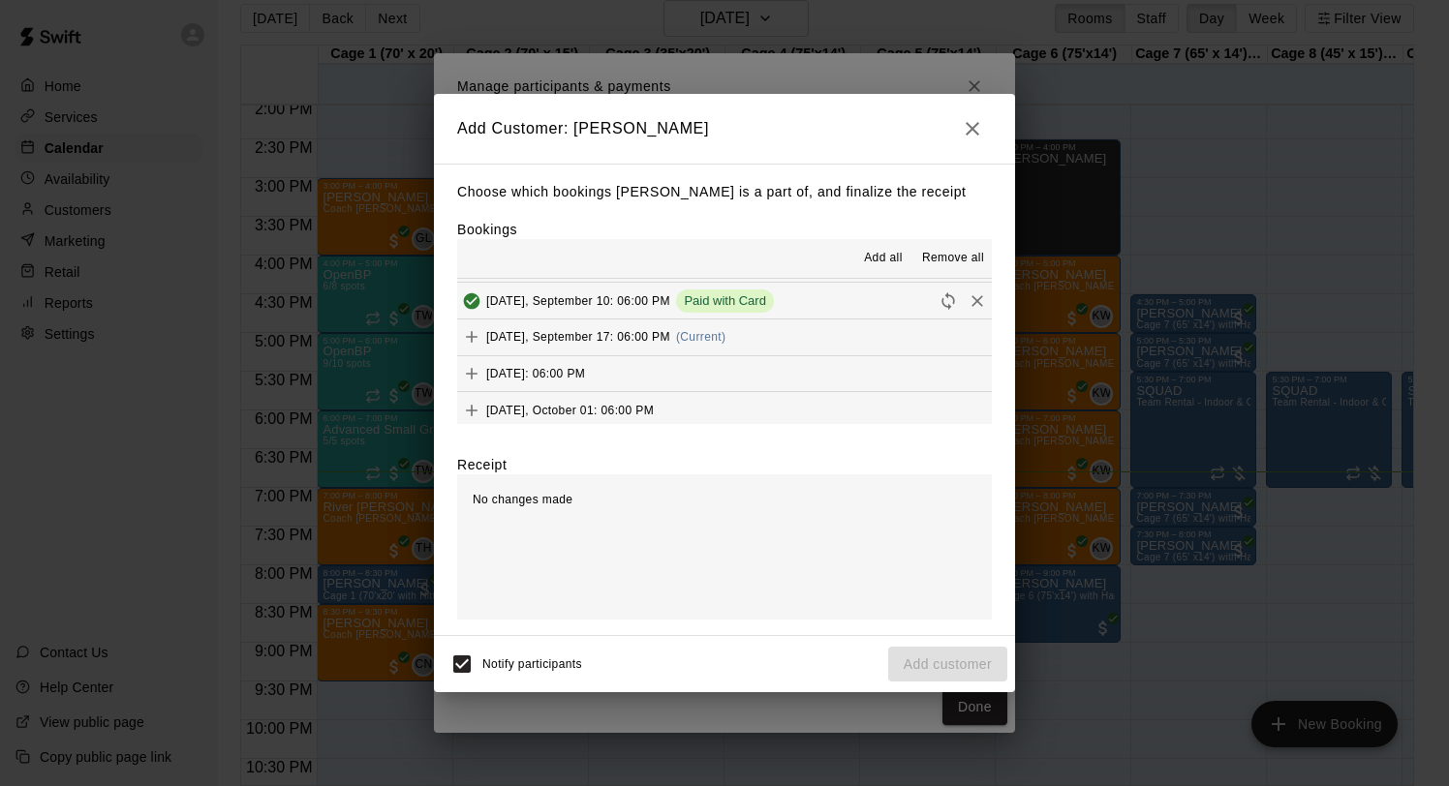
scroll to position [40, 0]
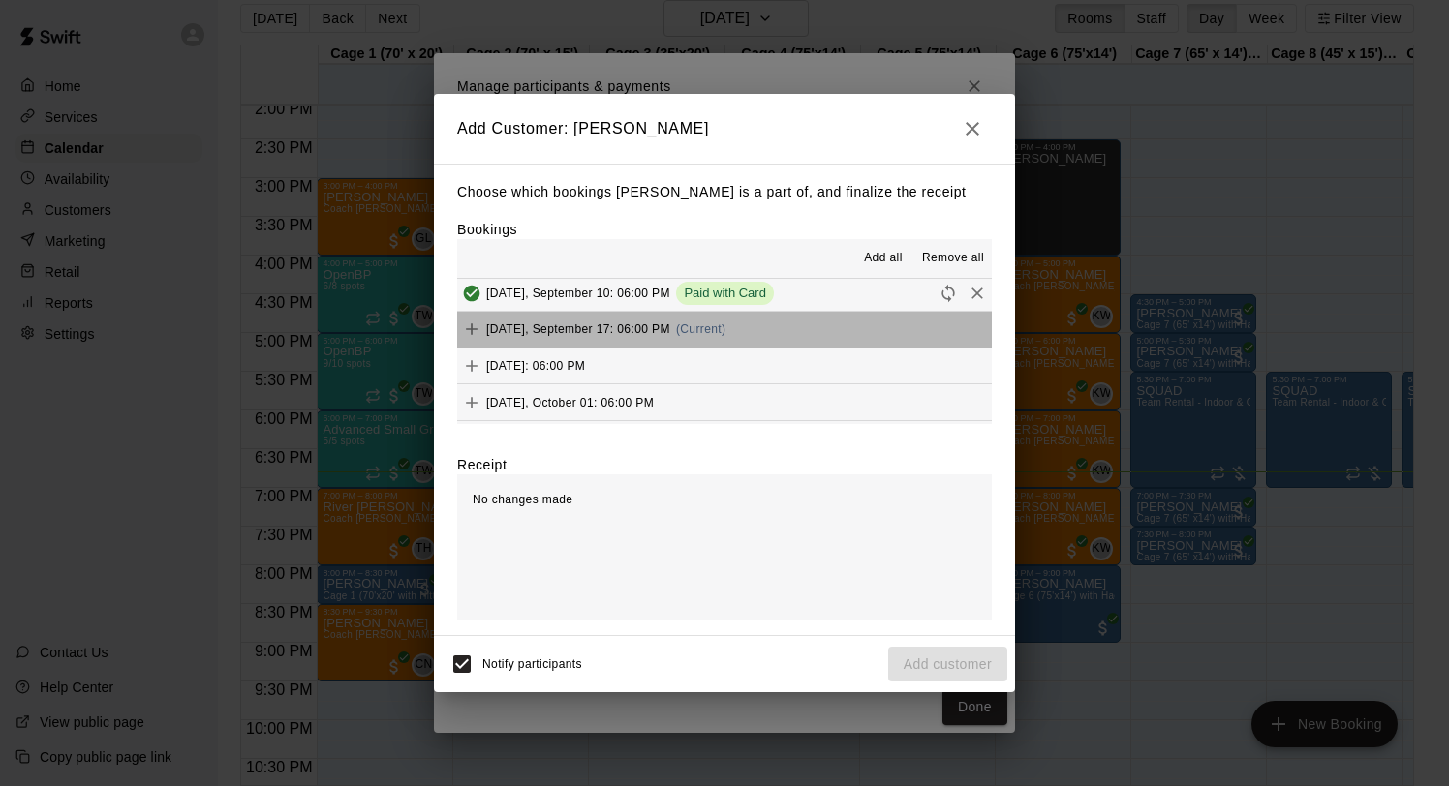
click at [667, 326] on span "[DATE], September 17: 06:00 PM" at bounding box center [578, 329] width 184 height 14
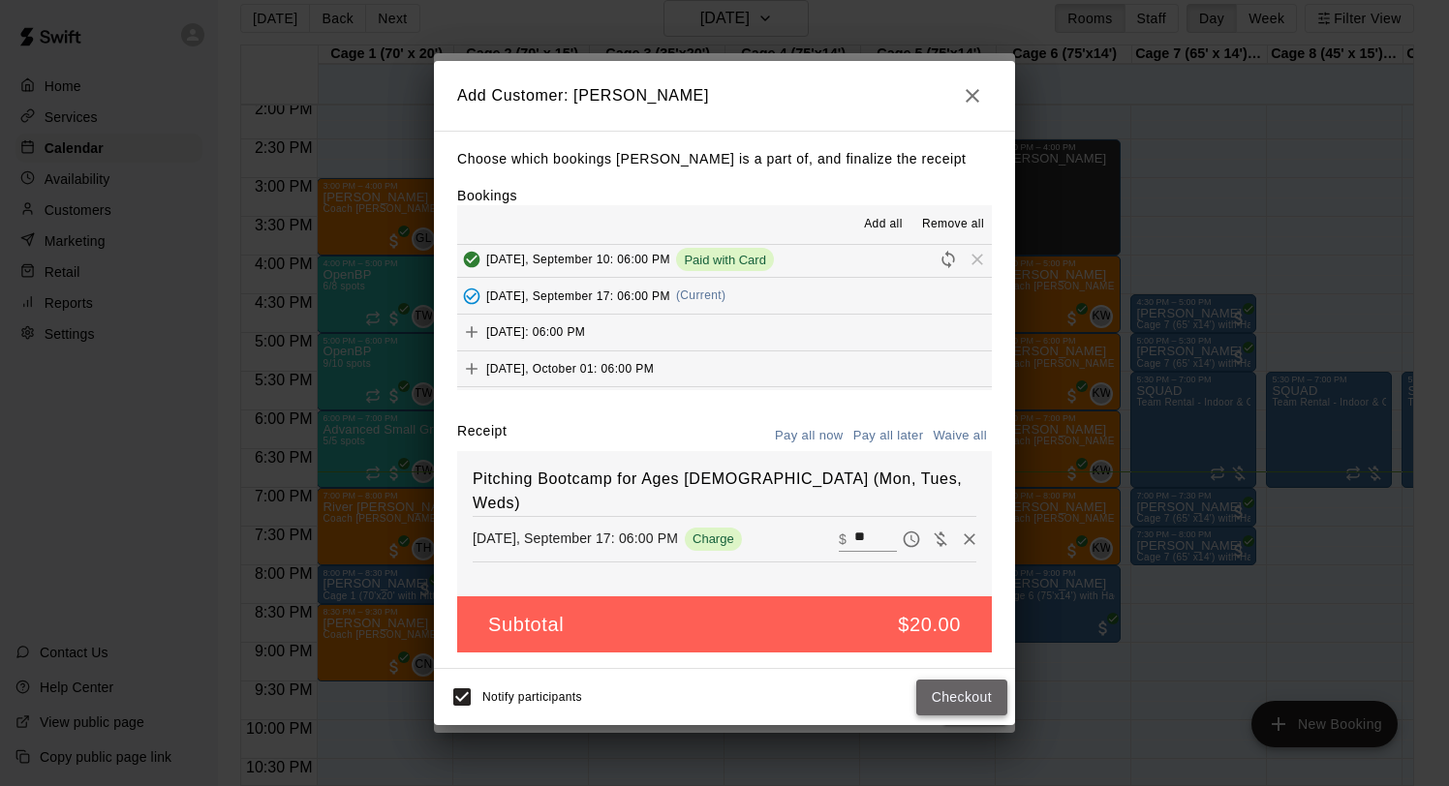
click at [928, 694] on button "Checkout" at bounding box center [961, 698] width 91 height 36
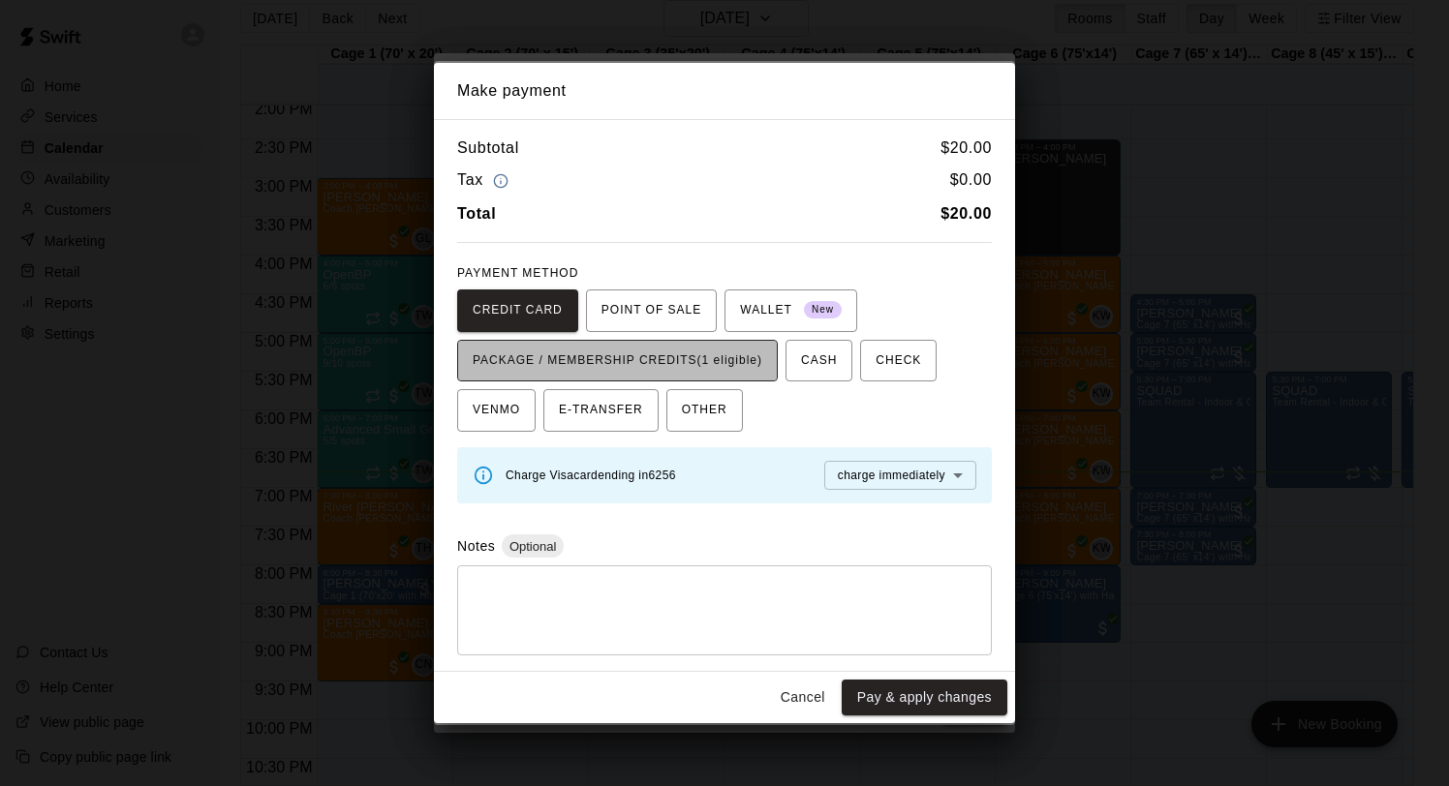
click at [752, 353] on span "PACKAGE / MEMBERSHIP CREDITS (1 eligible)" at bounding box center [618, 361] width 290 height 31
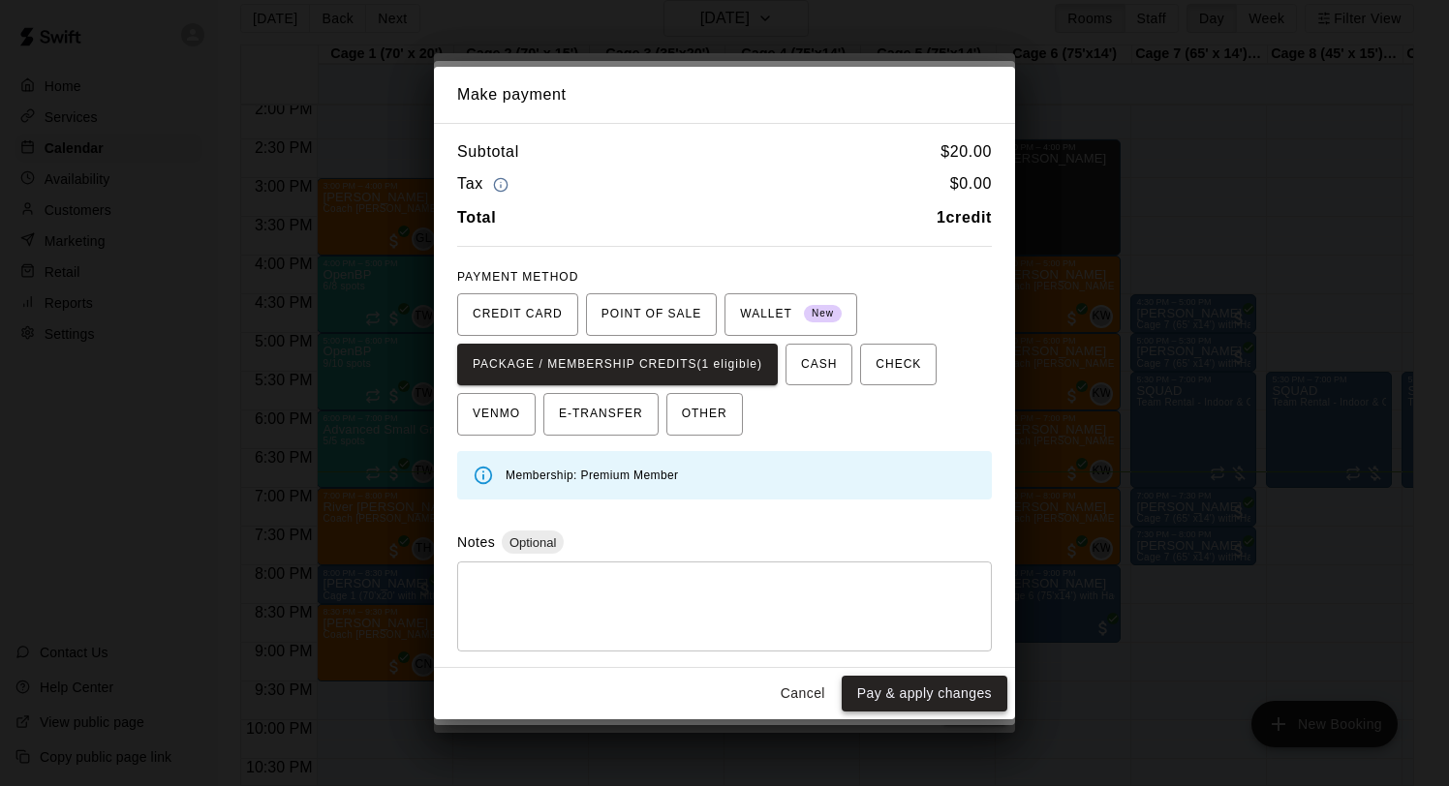
click at [901, 686] on button "Pay & apply changes" at bounding box center [925, 694] width 166 height 36
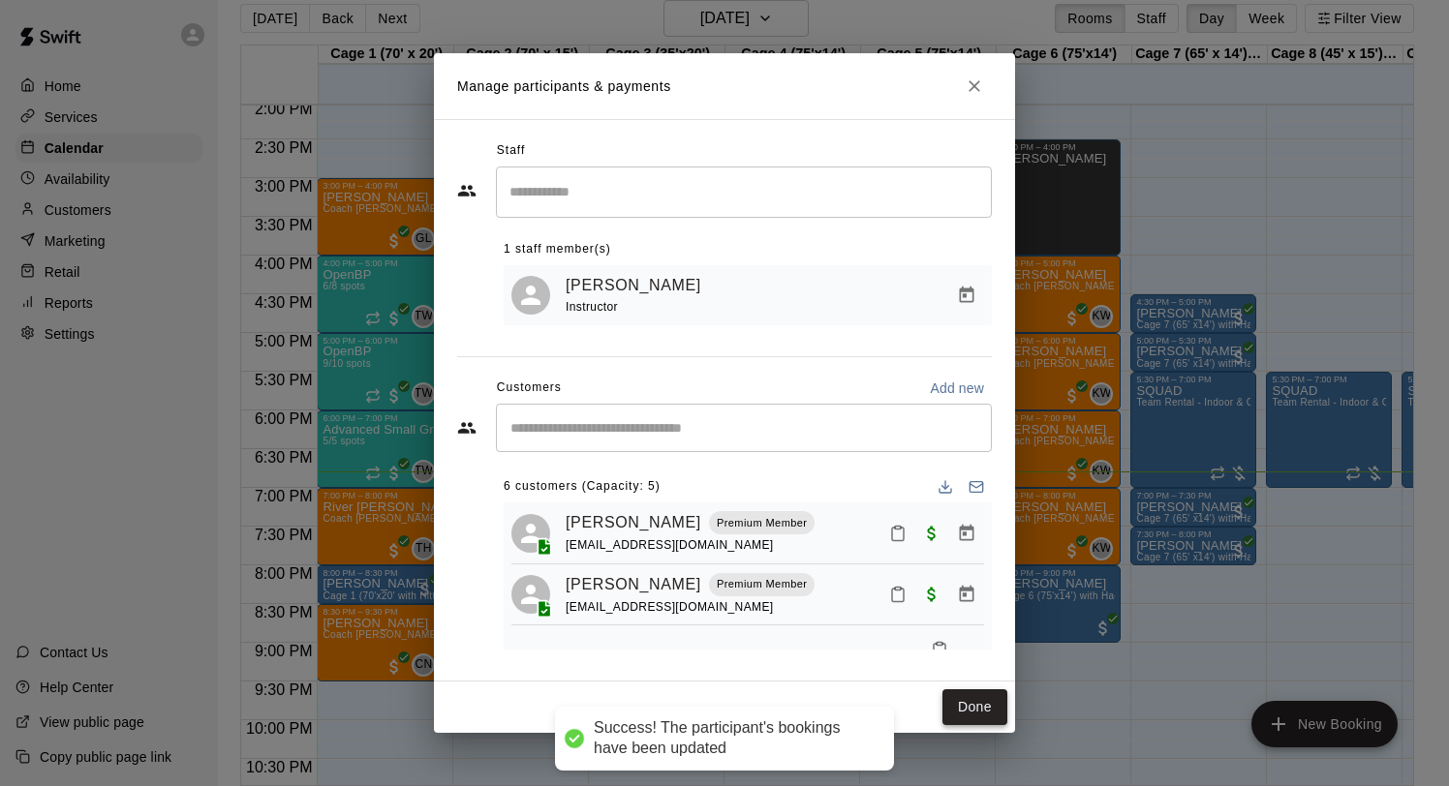
click at [953, 714] on button "Done" at bounding box center [974, 708] width 65 height 36
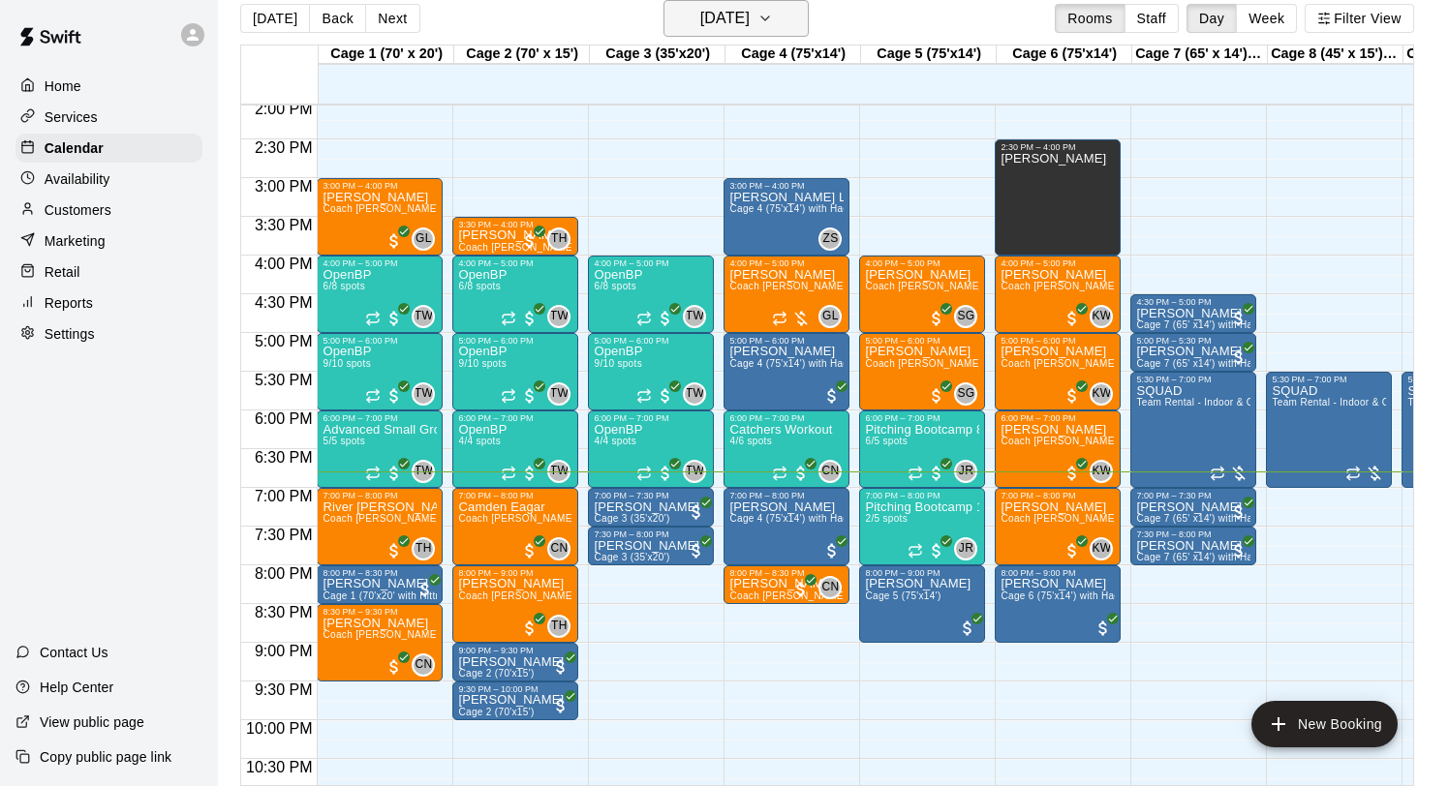
click at [700, 16] on h6 "[DATE]" at bounding box center [724, 18] width 49 height 27
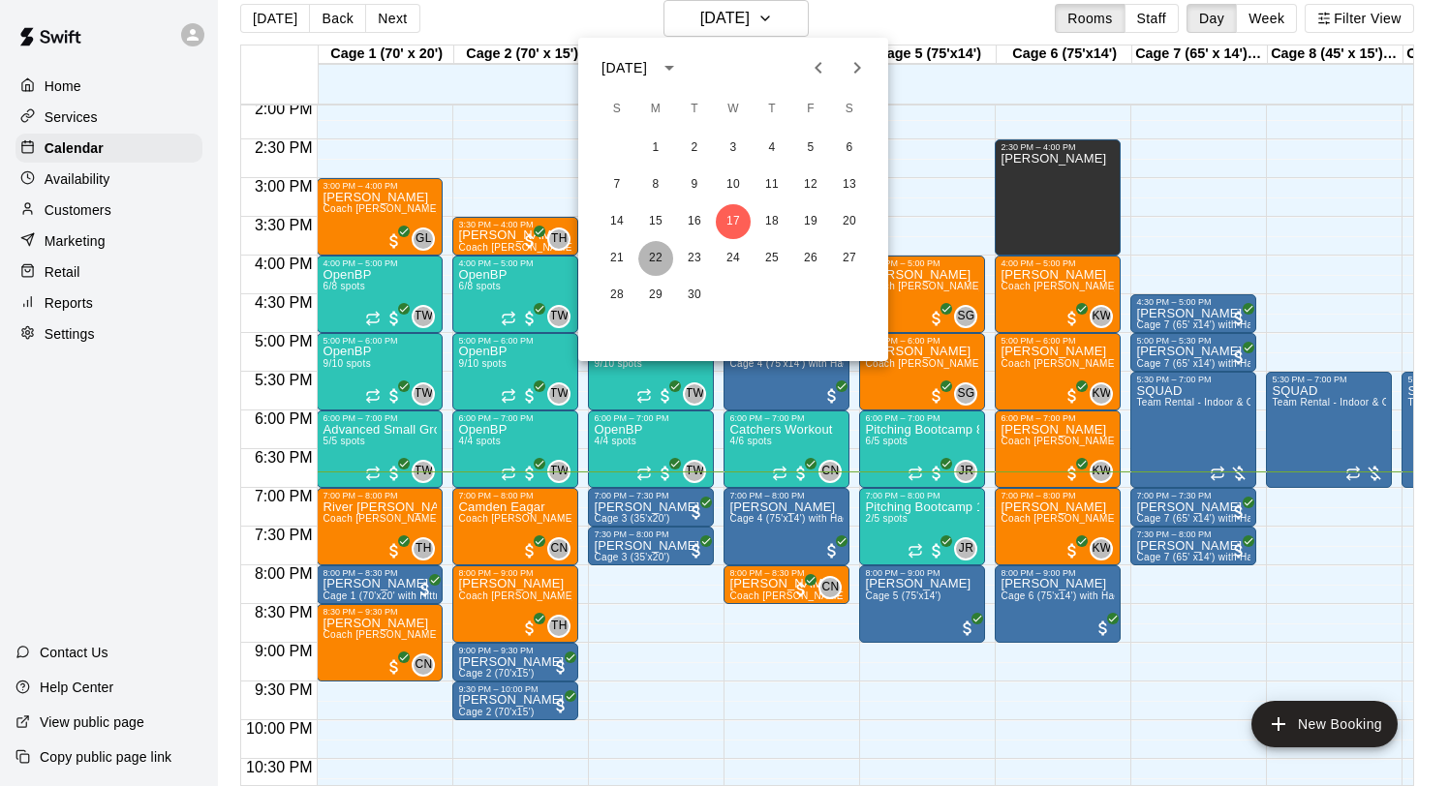
click at [649, 250] on button "22" at bounding box center [655, 258] width 35 height 35
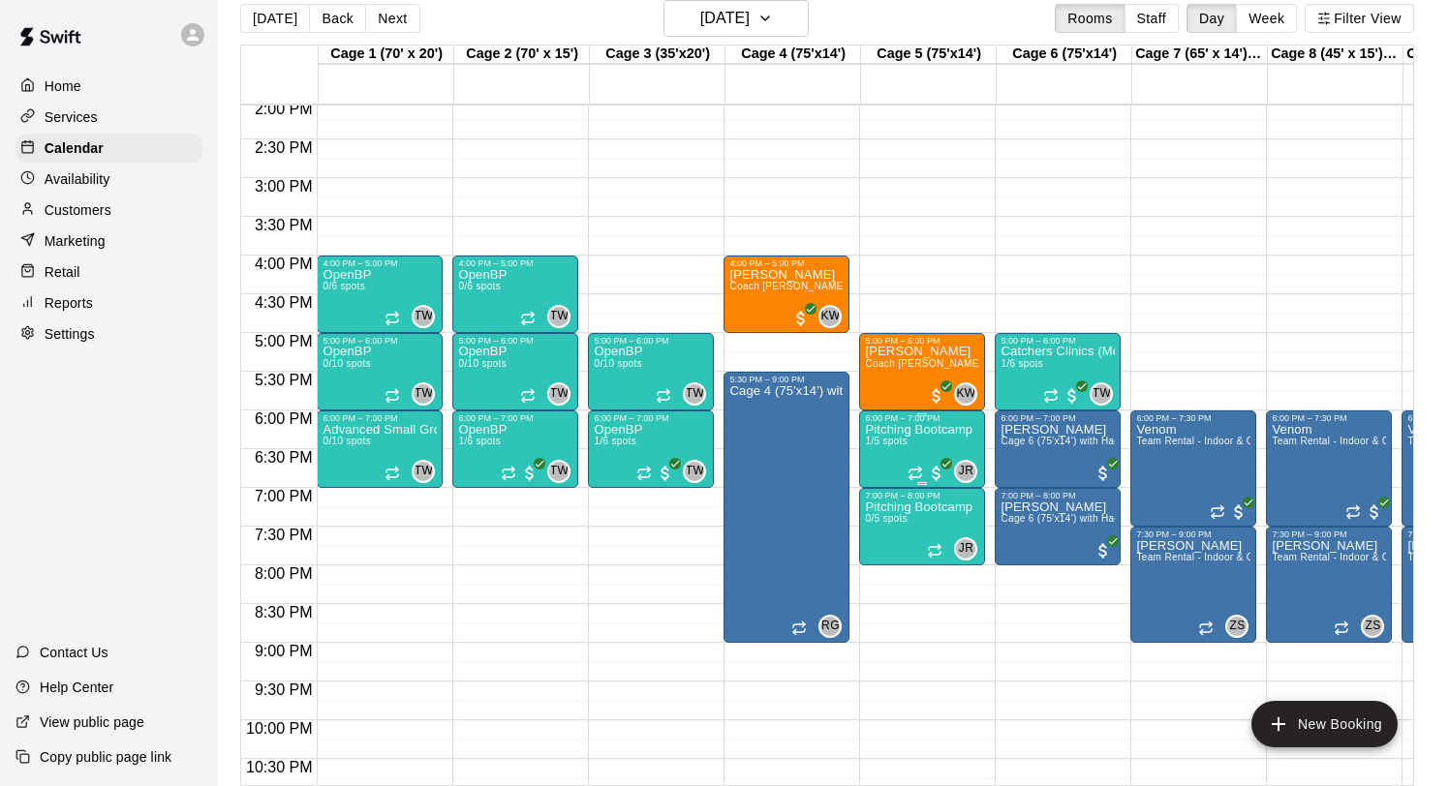
click at [887, 488] on img "edit" at bounding box center [886, 490] width 22 height 22
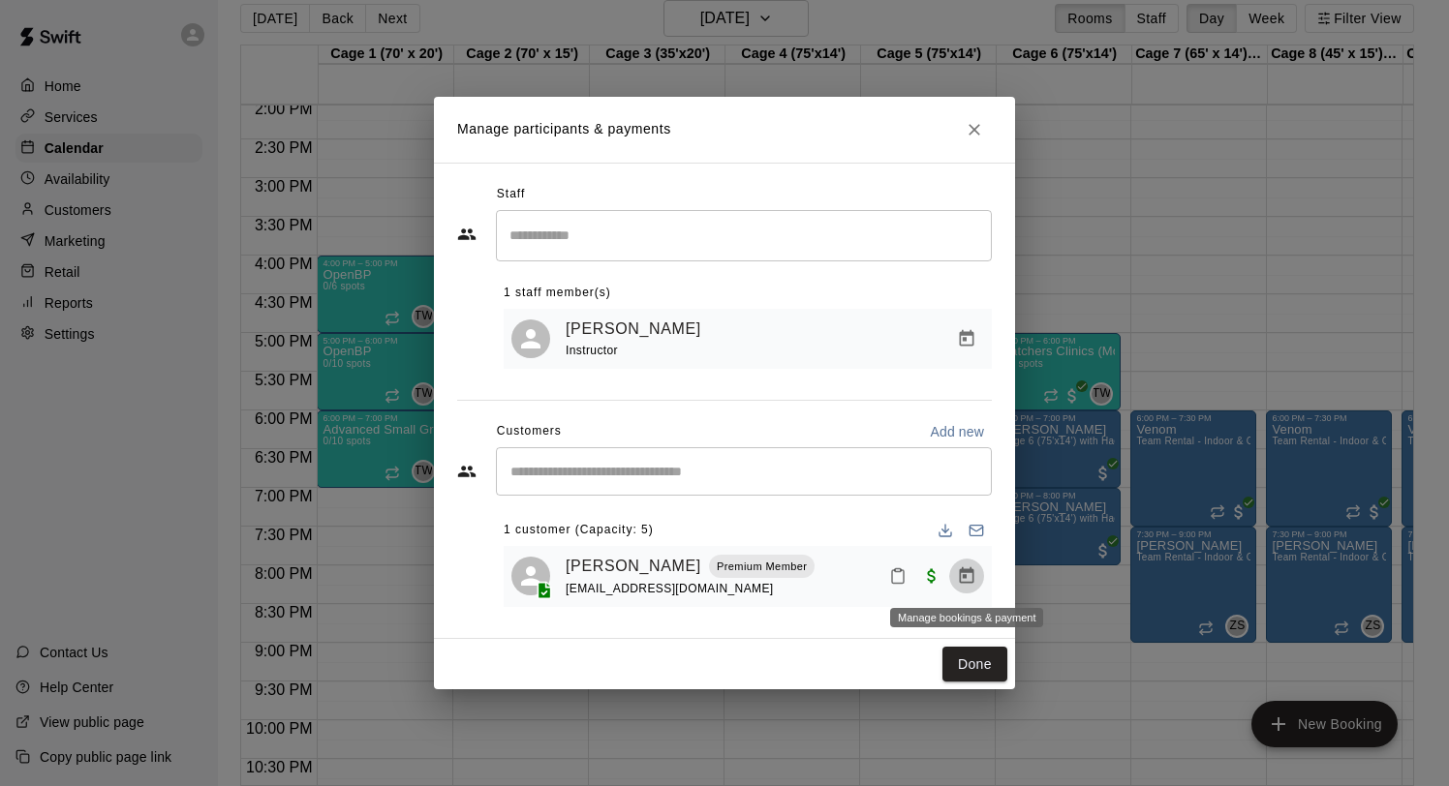
click at [965, 581] on icon "Manage bookings & payment" at bounding box center [966, 576] width 19 height 19
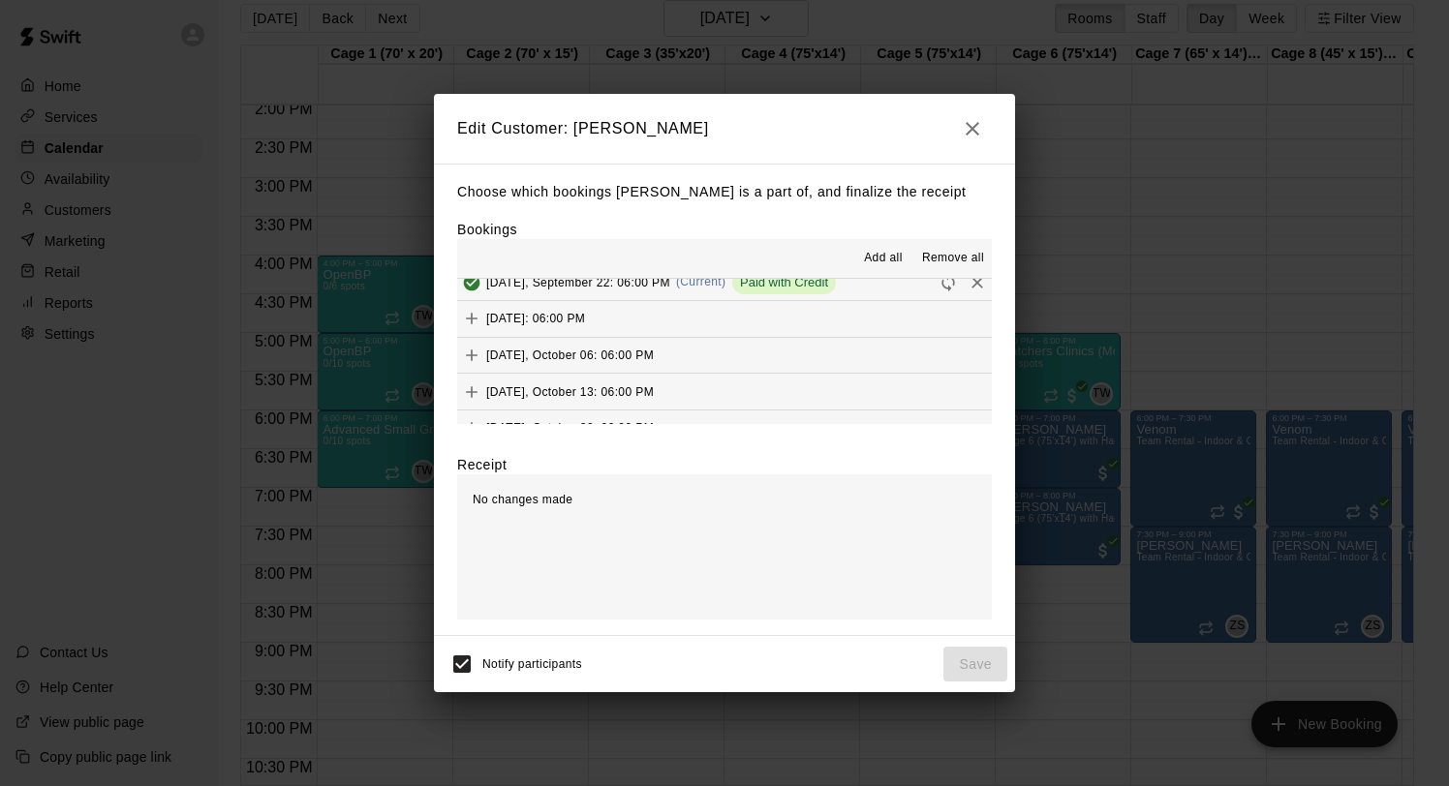
scroll to position [111, 0]
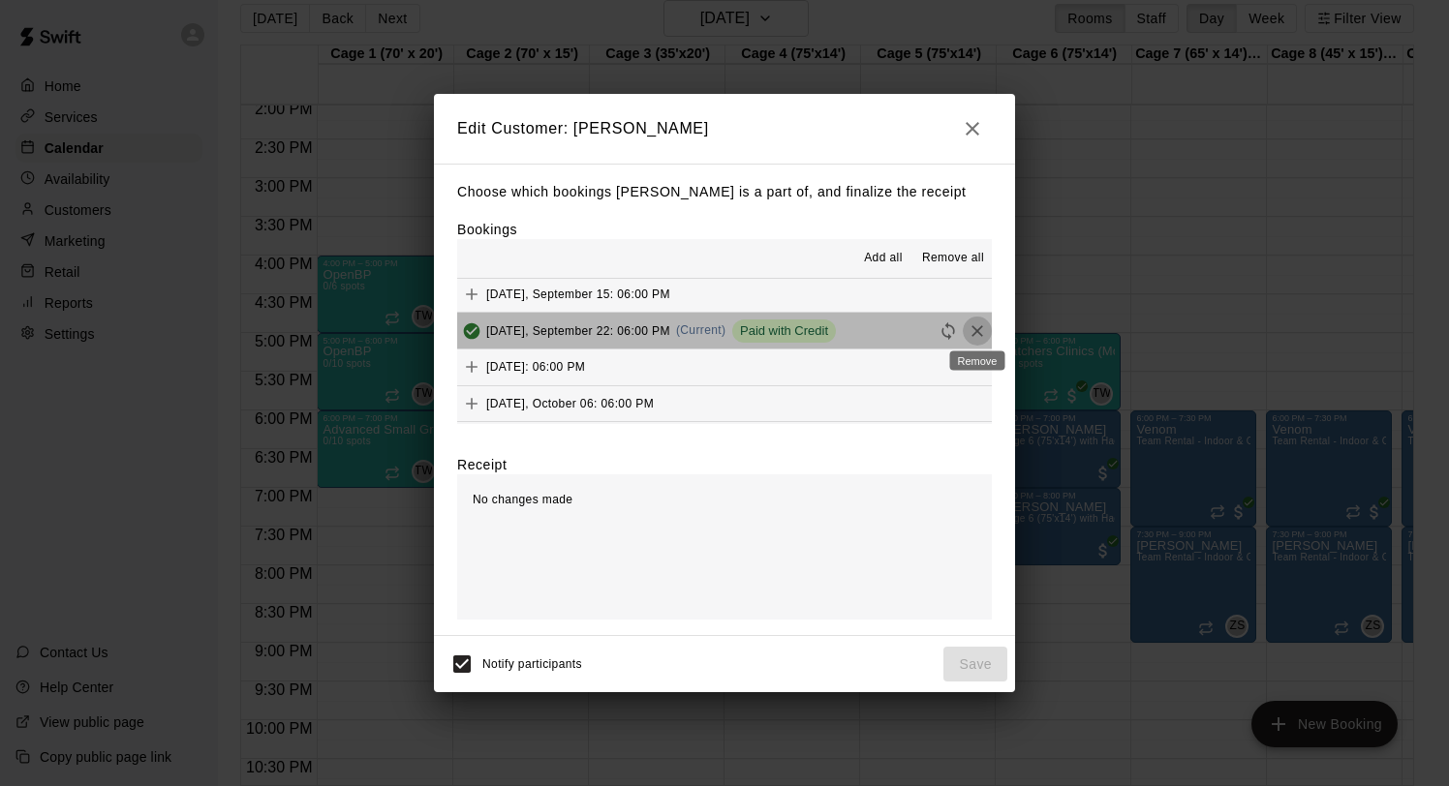
click at [970, 330] on icon "Remove" at bounding box center [976, 331] width 19 height 19
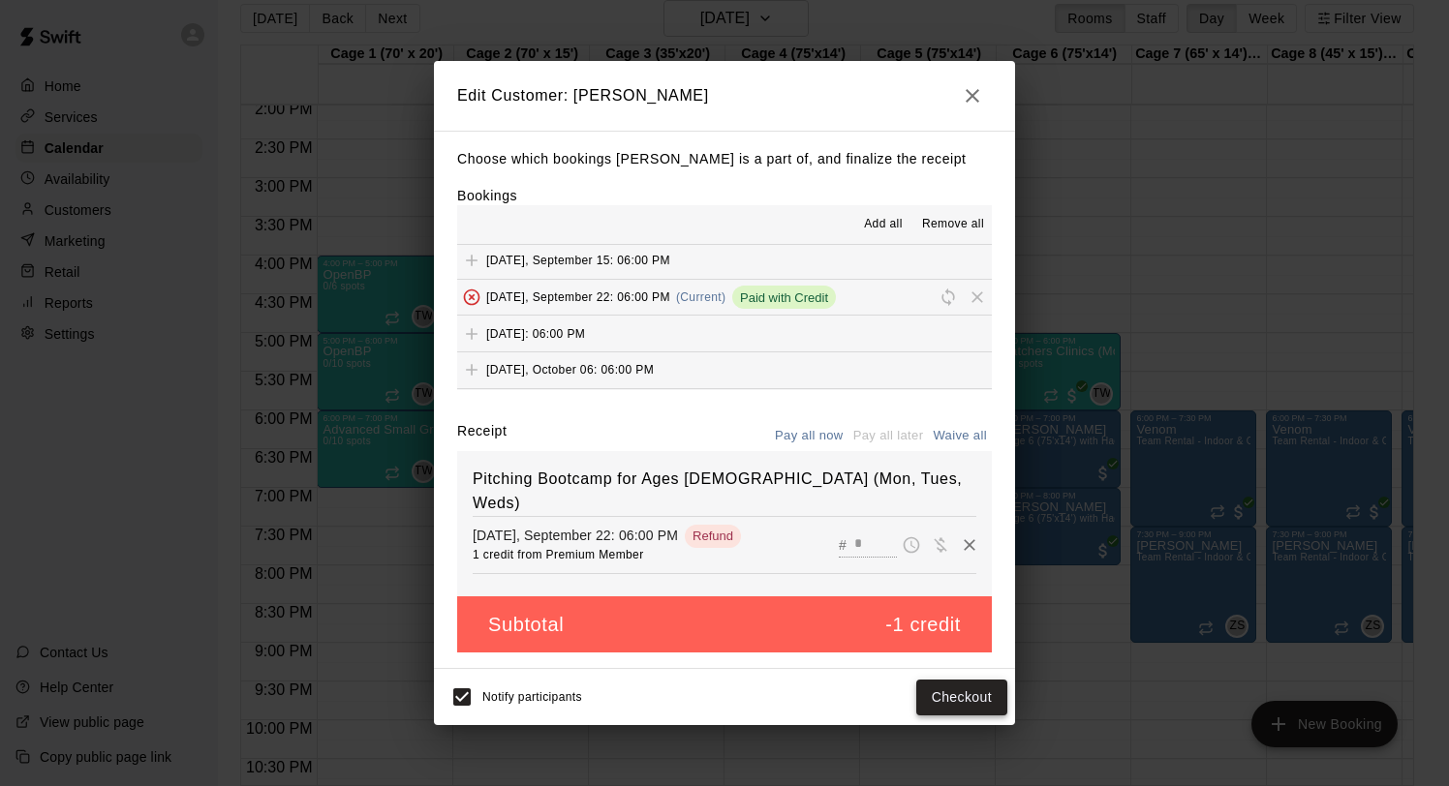
click at [943, 694] on button "Checkout" at bounding box center [961, 698] width 91 height 36
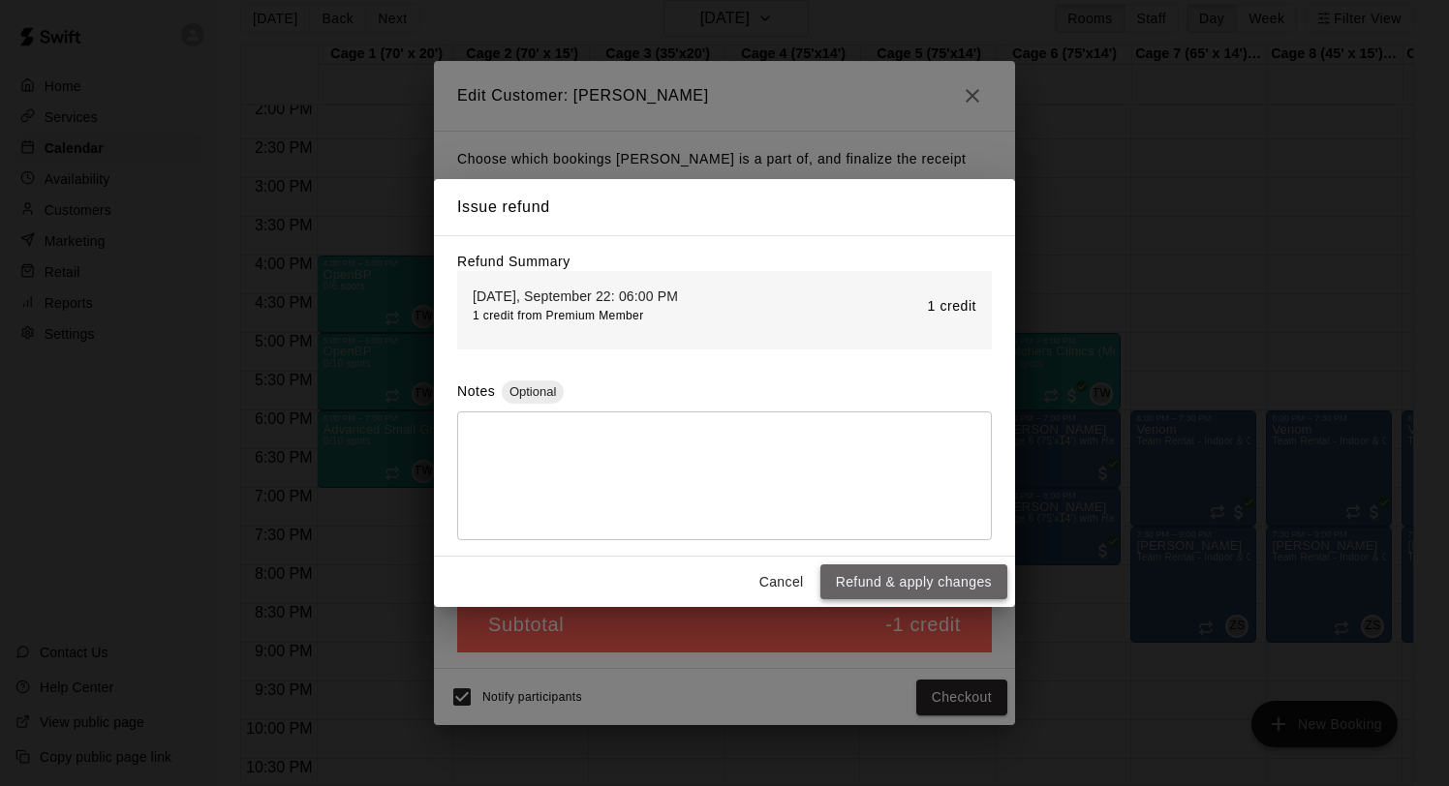
click at [917, 575] on button "Refund & apply changes" at bounding box center [913, 583] width 187 height 36
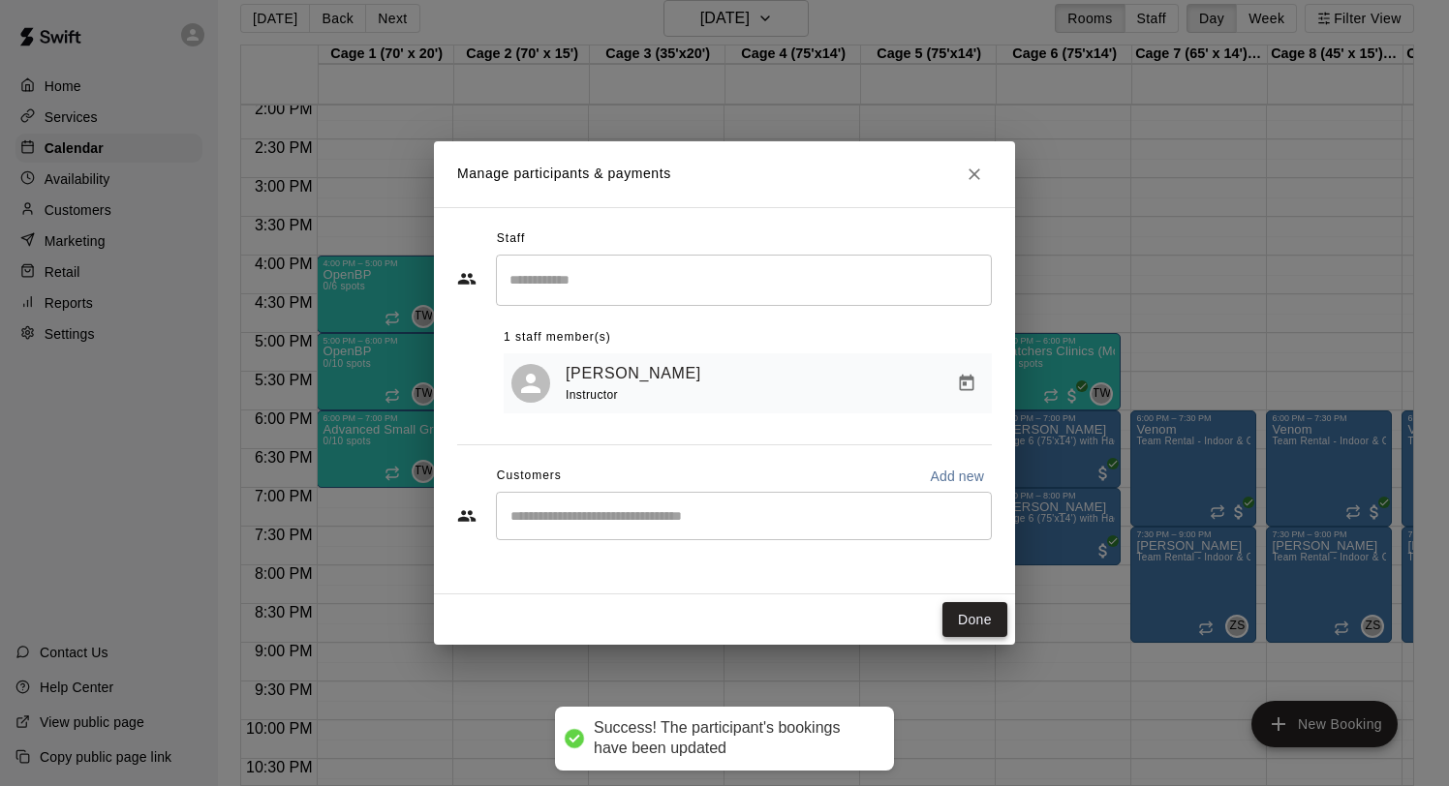
click at [966, 620] on button "Done" at bounding box center [974, 620] width 65 height 36
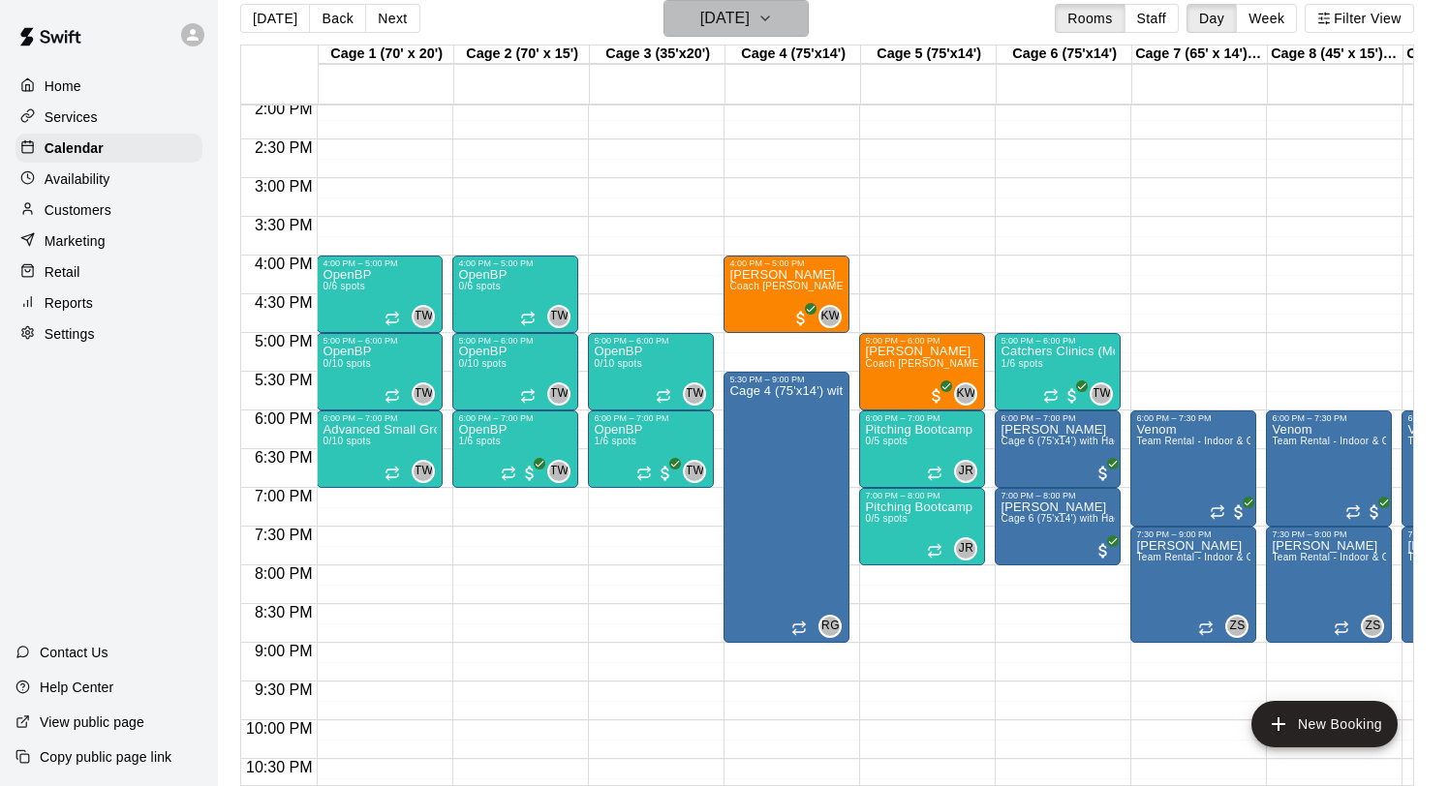
click at [722, 10] on h6 "[DATE]" at bounding box center [724, 18] width 49 height 27
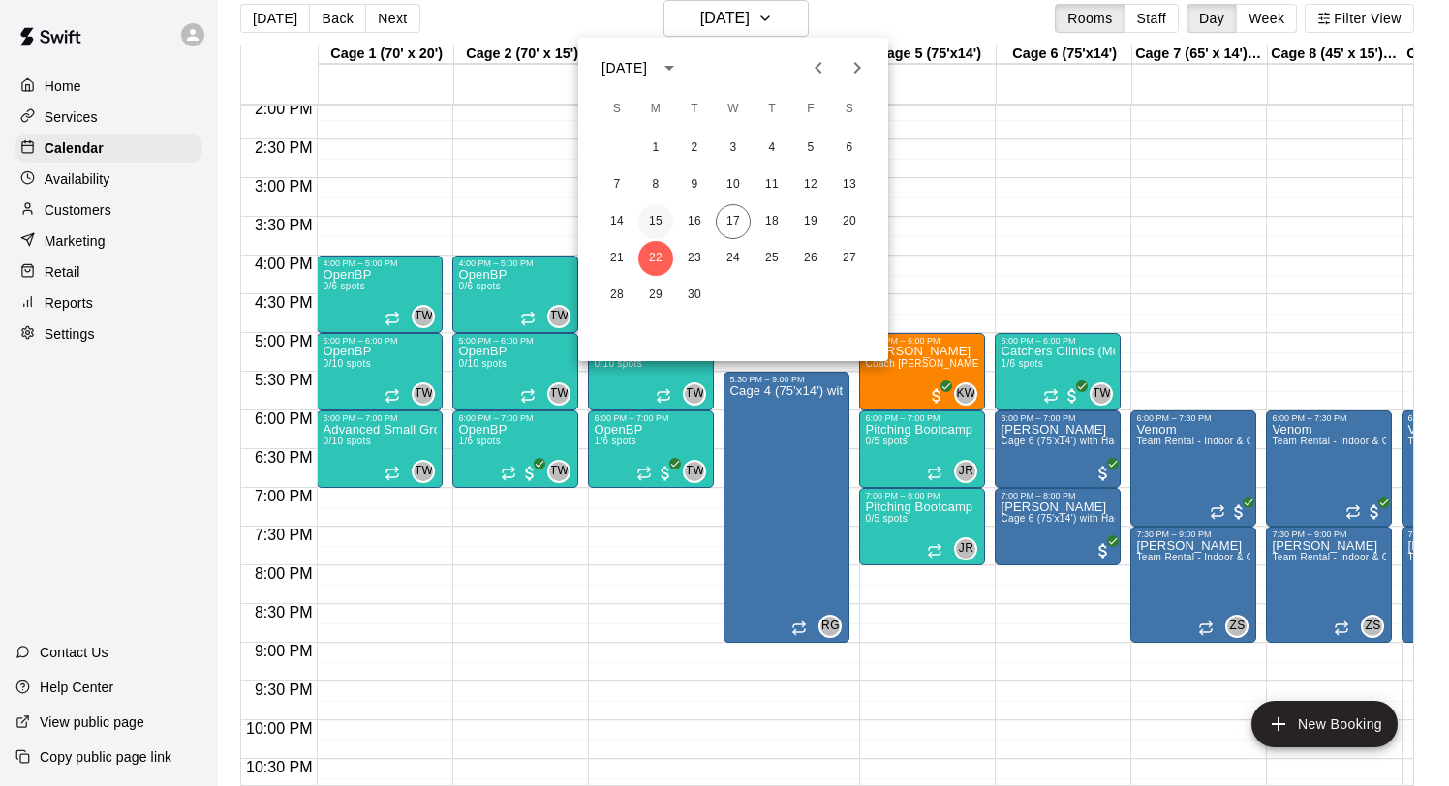
click at [656, 220] on button "15" at bounding box center [655, 221] width 35 height 35
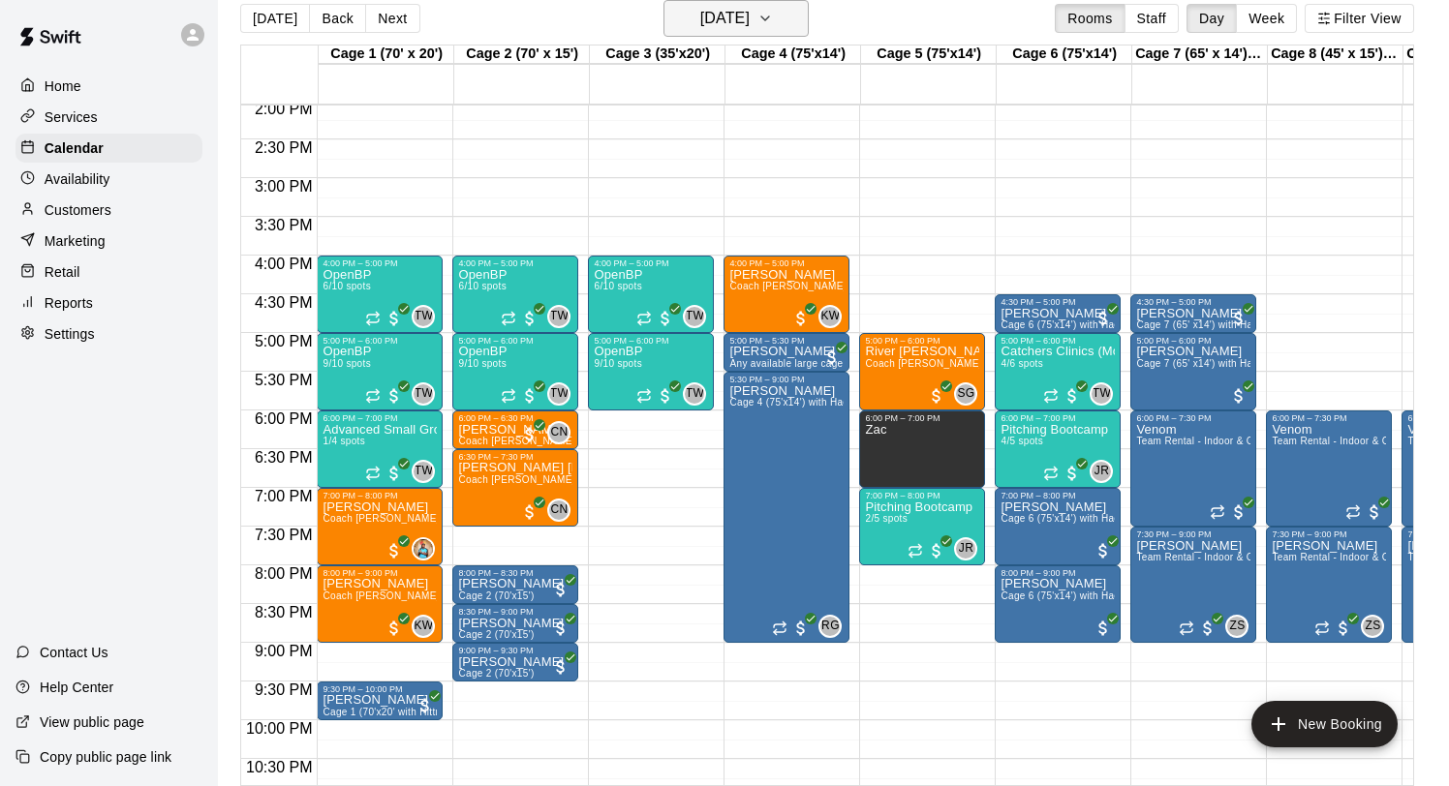
click at [730, 18] on h6 "[DATE]" at bounding box center [724, 18] width 49 height 27
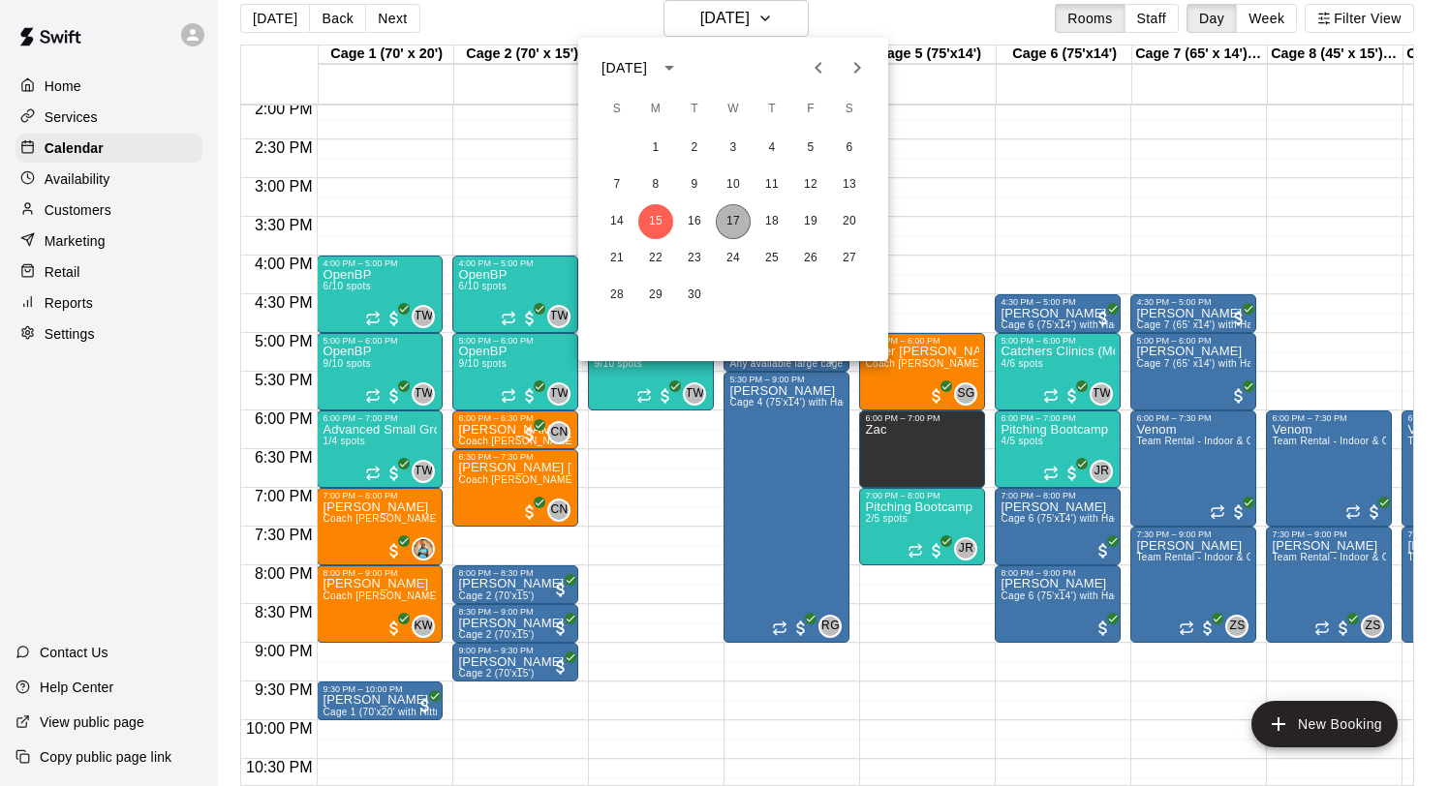
click at [723, 222] on button "17" at bounding box center [733, 221] width 35 height 35
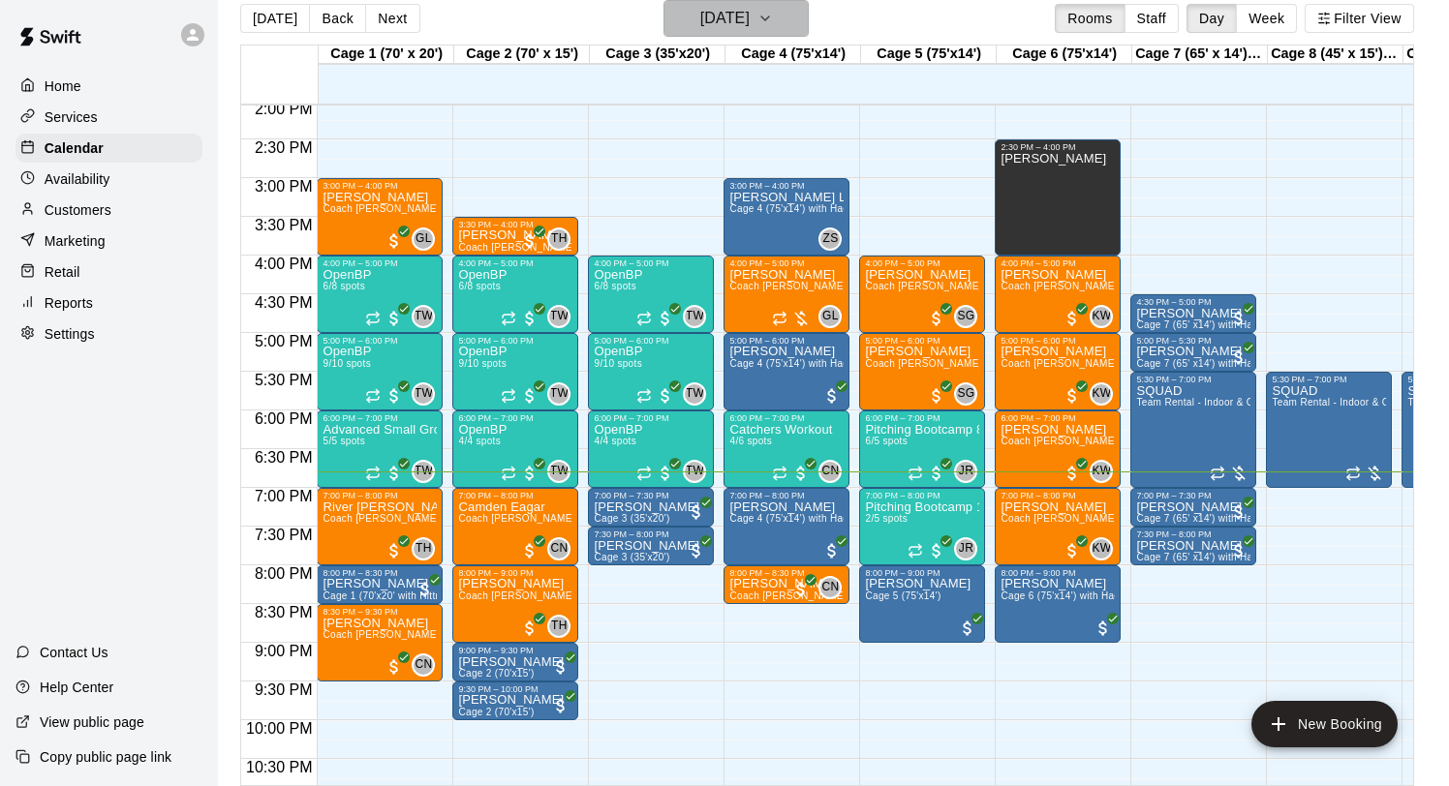
click at [706, 6] on h6 "[DATE]" at bounding box center [724, 18] width 49 height 27
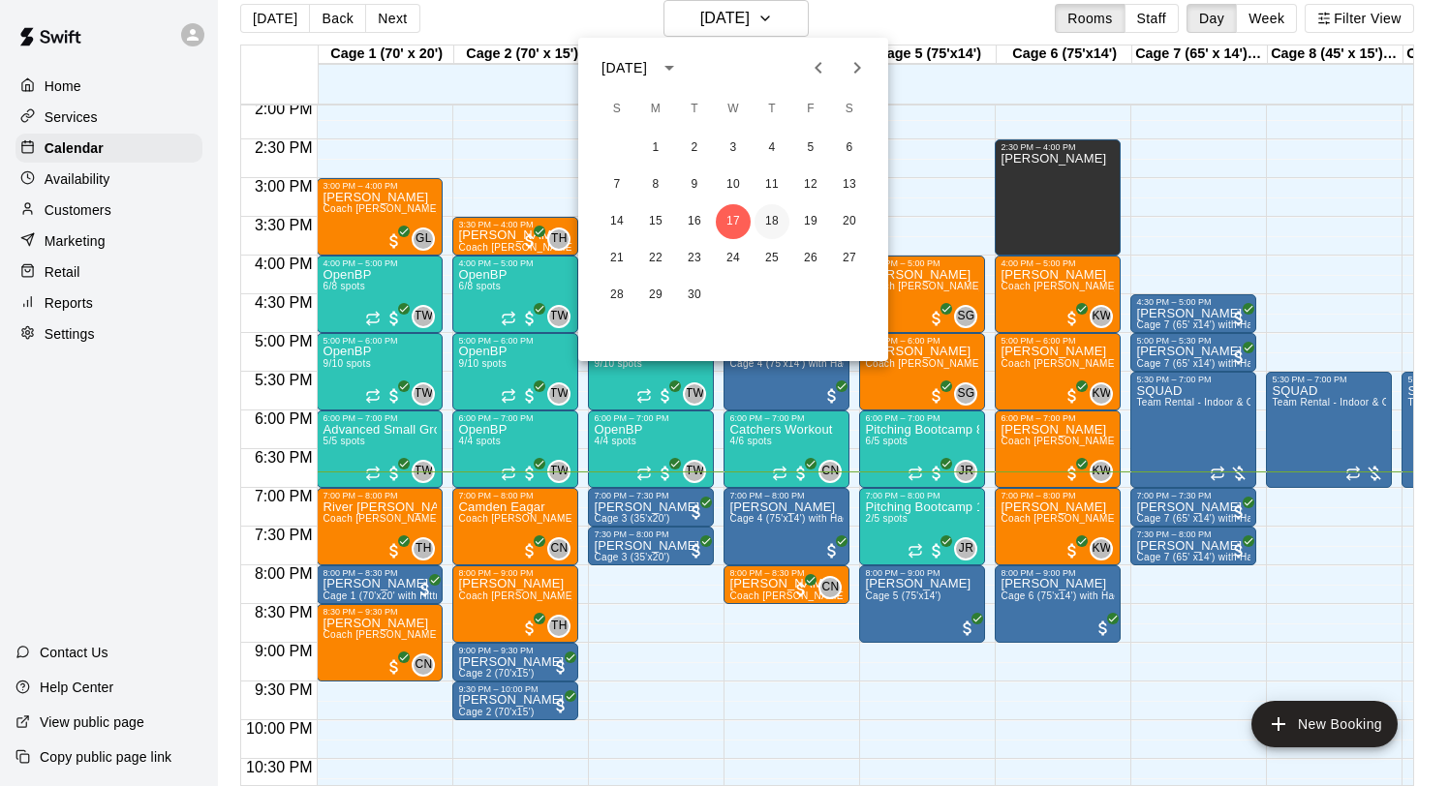
click at [774, 216] on button "18" at bounding box center [771, 221] width 35 height 35
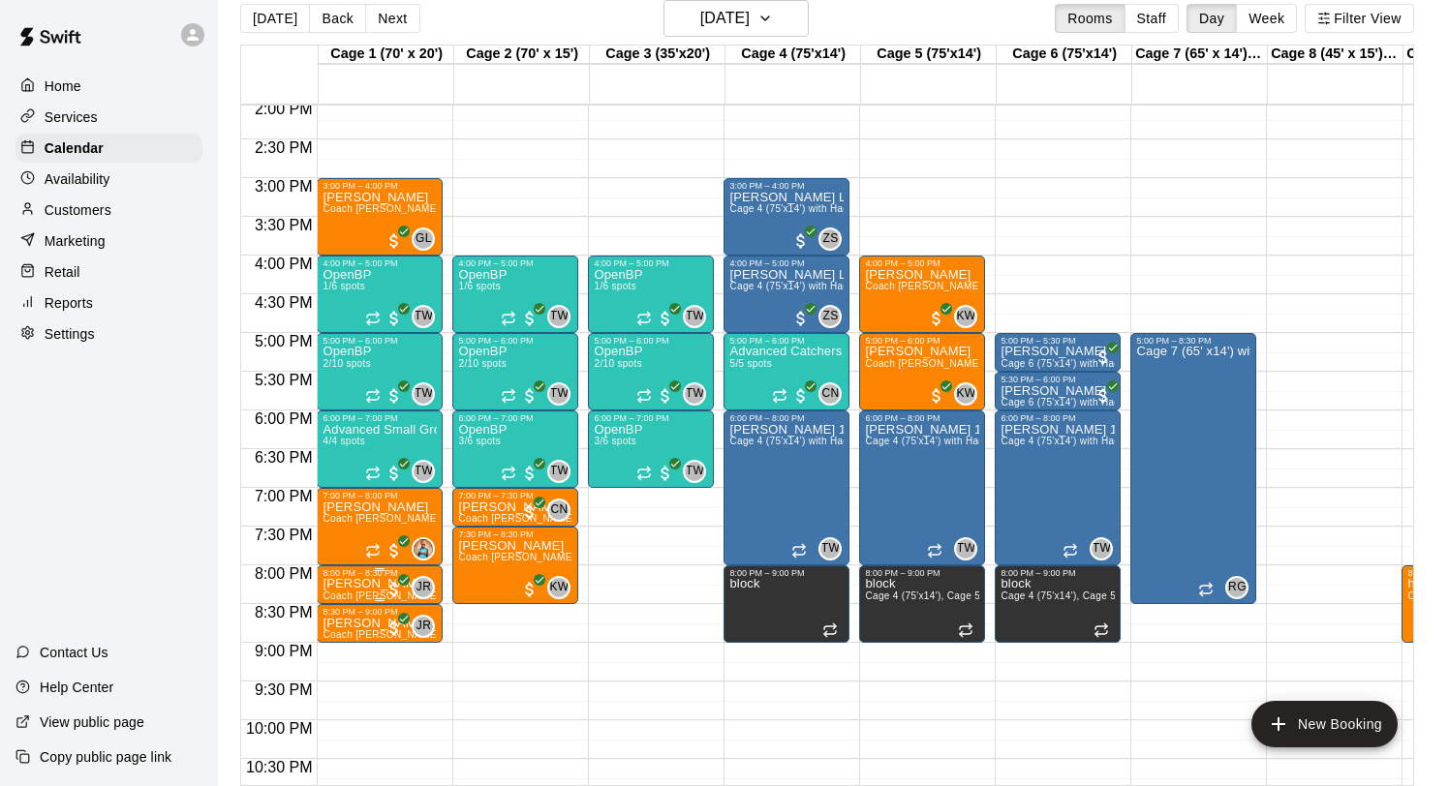
click at [364, 576] on div "8:00 PM – 8:30 PM" at bounding box center [379, 573] width 114 height 10
click at [337, 629] on img "edit" at bounding box center [343, 635] width 22 height 22
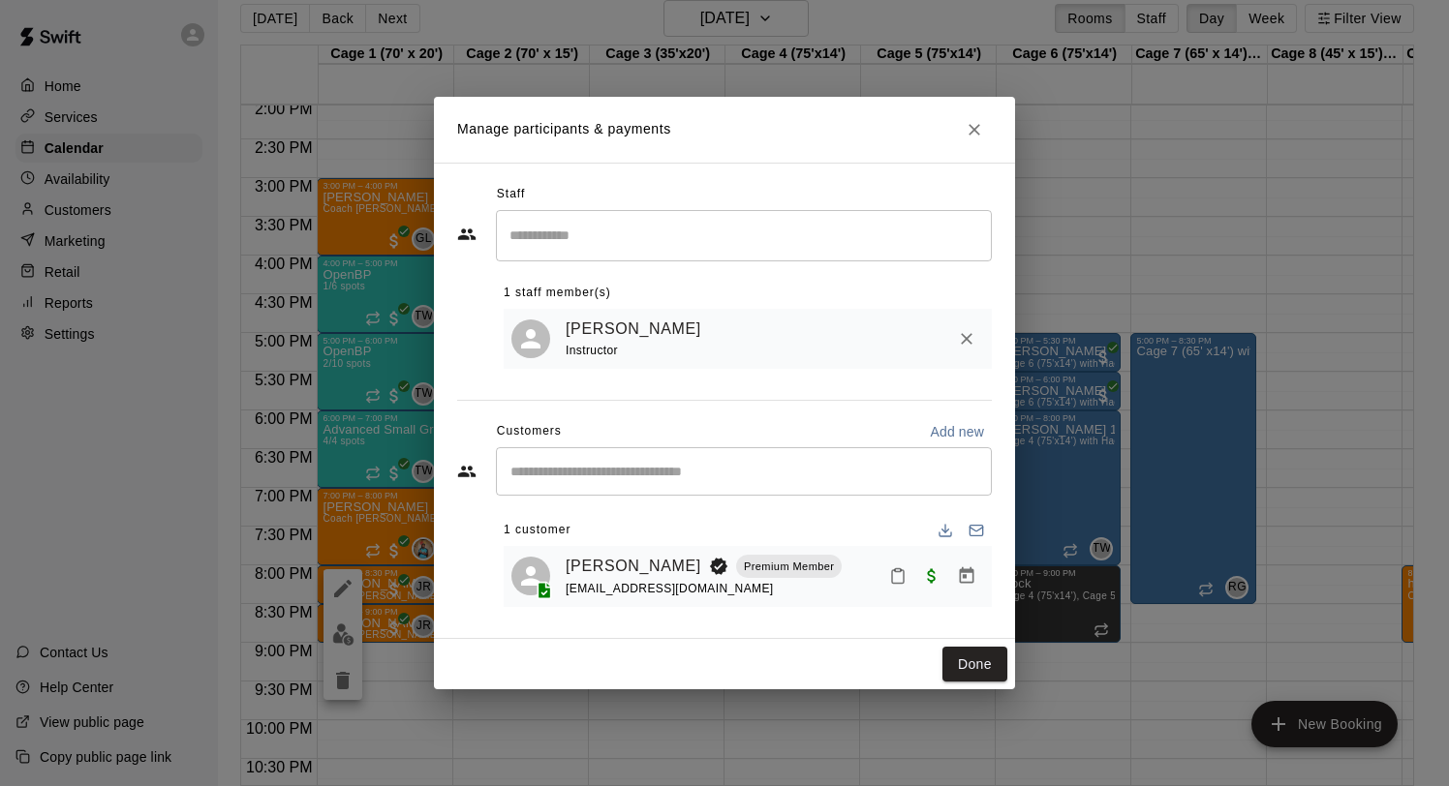
click at [971, 574] on icon "Manage bookings & payment" at bounding box center [966, 576] width 19 height 19
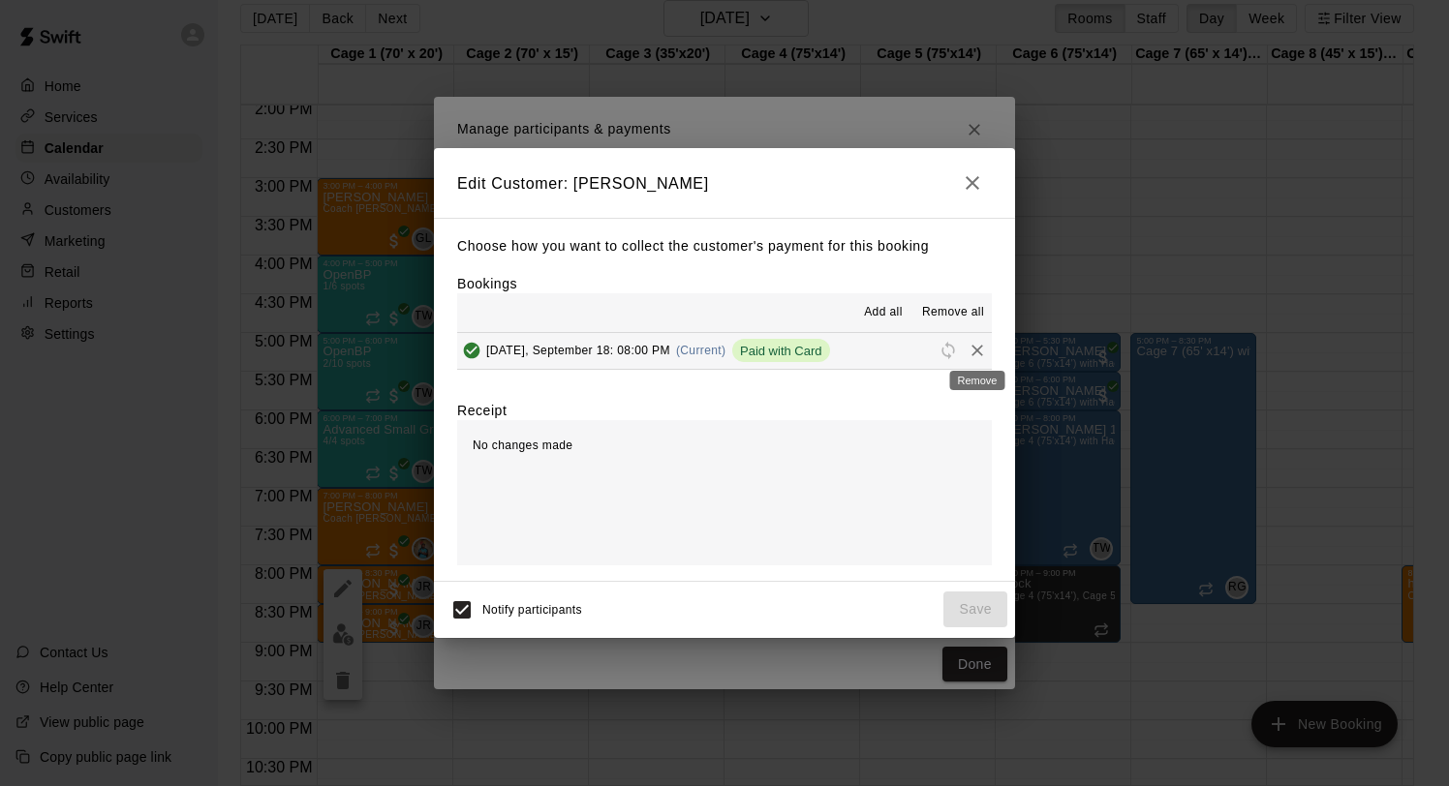
click at [974, 345] on icon "Remove" at bounding box center [976, 350] width 19 height 19
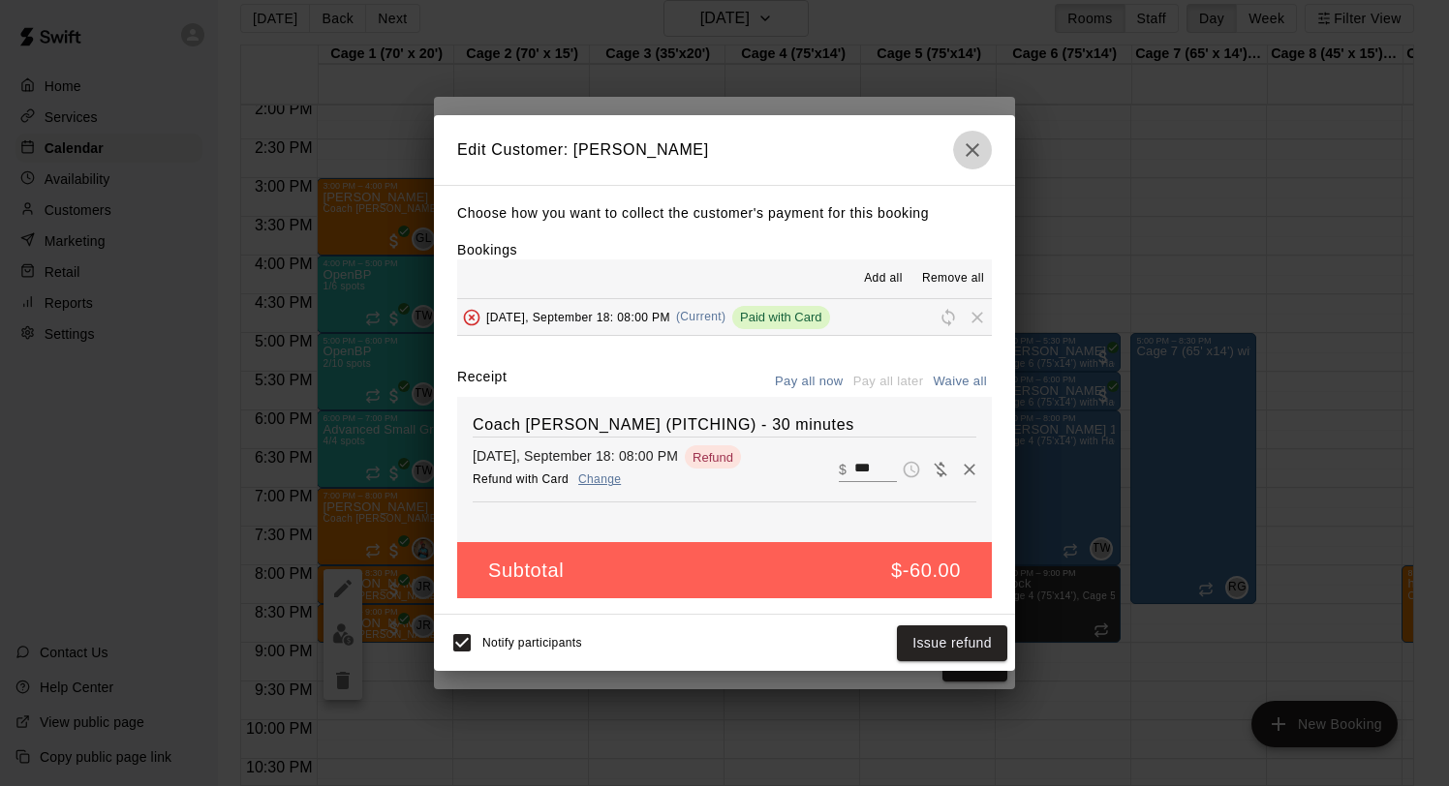
click at [979, 147] on icon "button" at bounding box center [972, 149] width 23 height 23
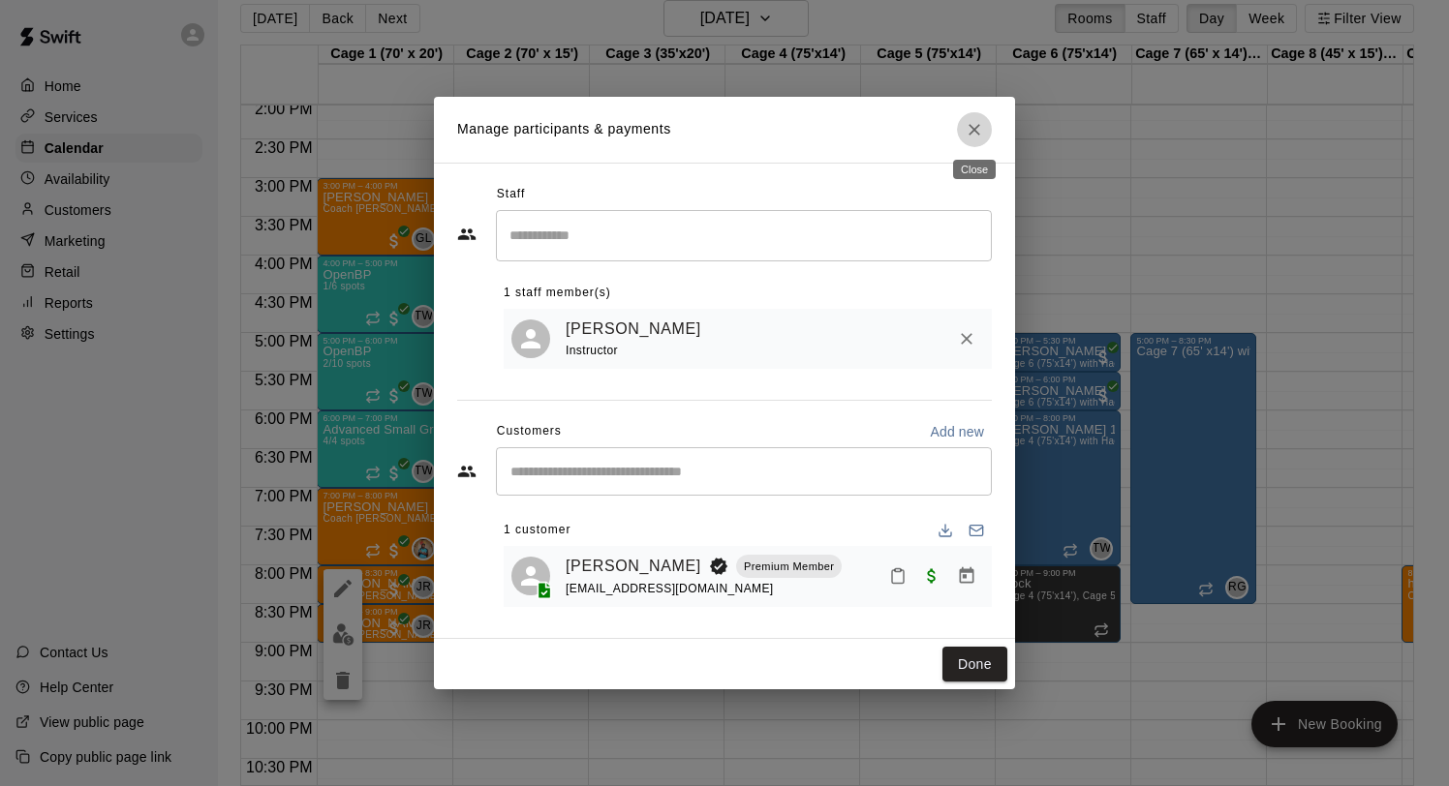
click at [976, 132] on icon "Close" at bounding box center [974, 129] width 19 height 19
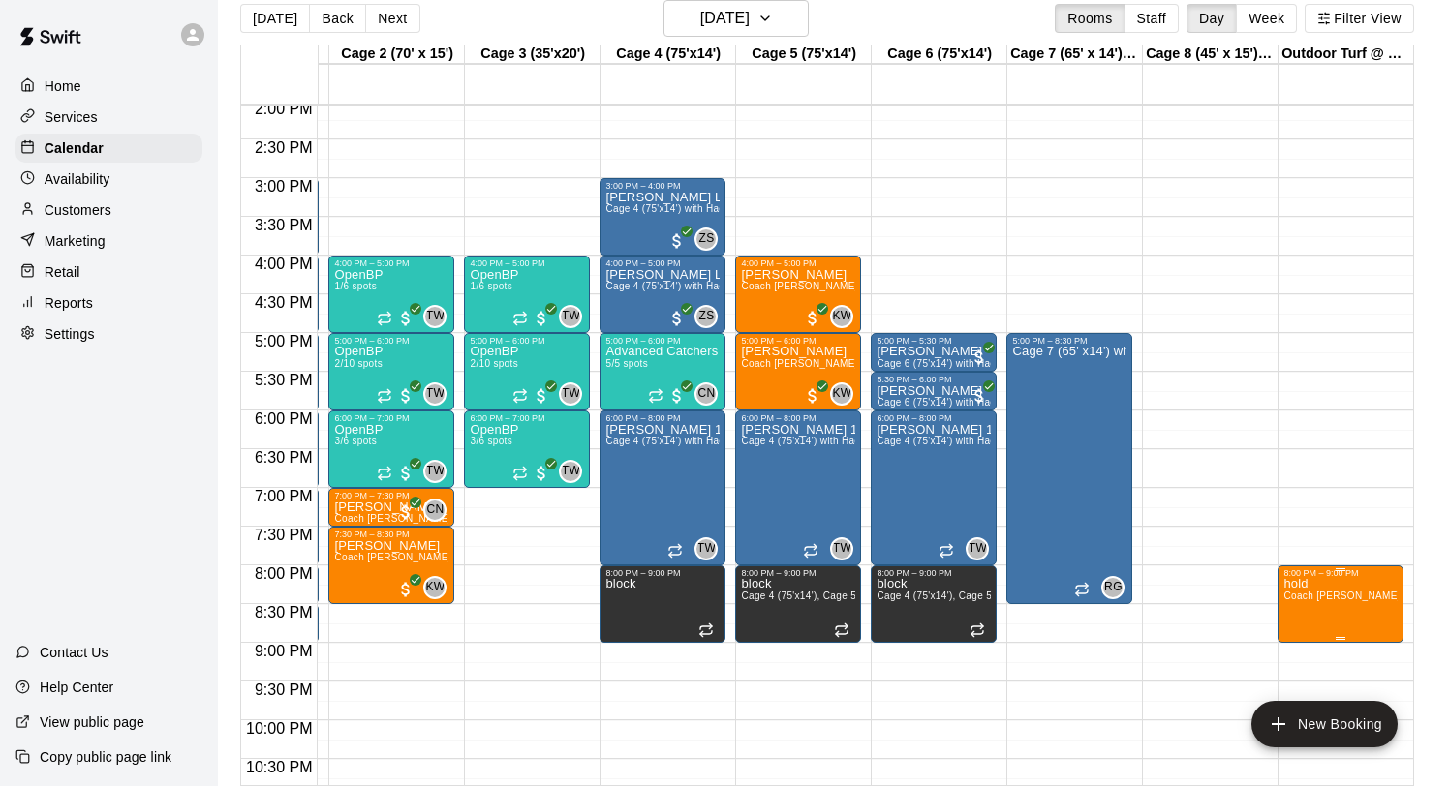
scroll to position [0, 0]
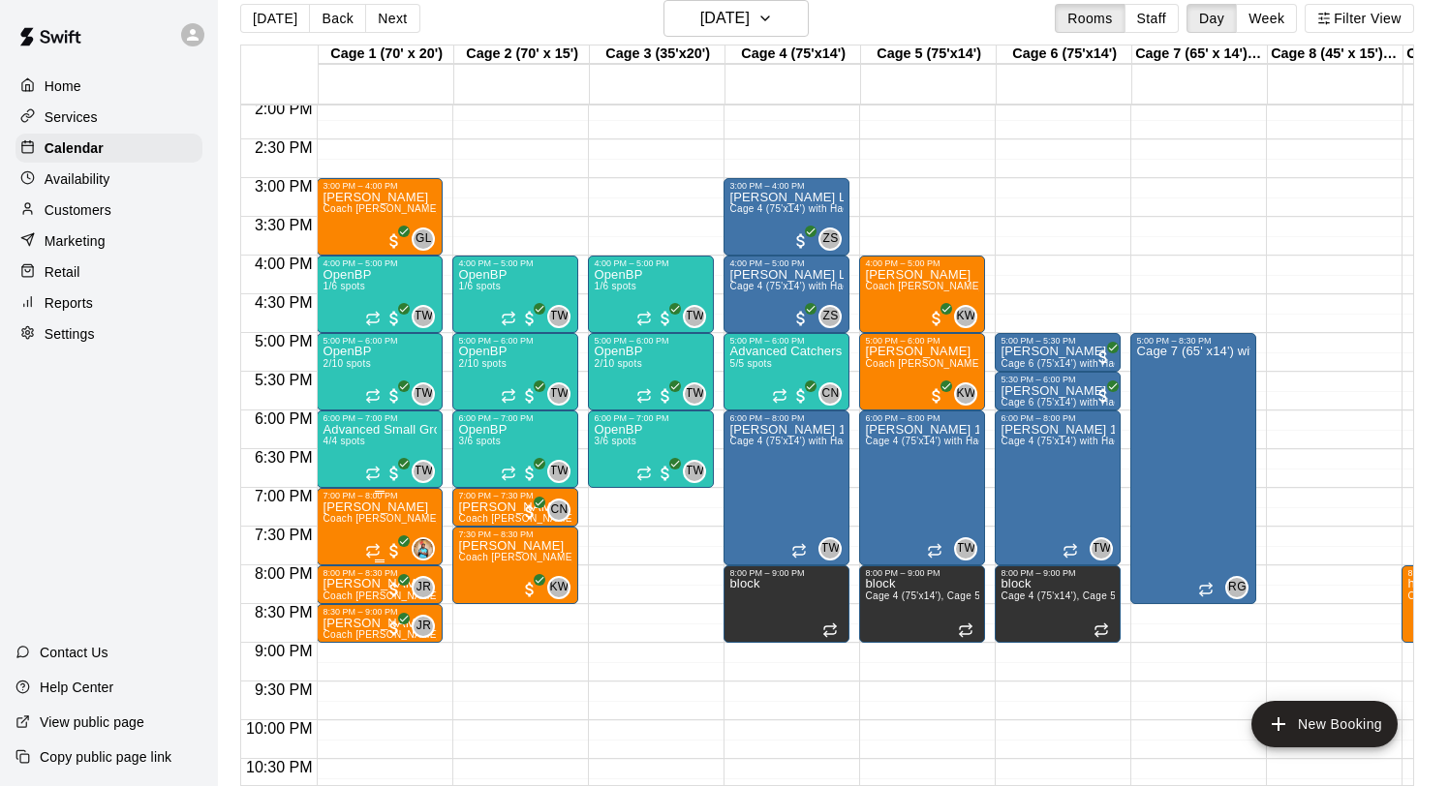
click at [382, 507] on p "[PERSON_NAME]" at bounding box center [379, 507] width 114 height 0
click at [338, 568] on img "edit" at bounding box center [343, 574] width 22 height 22
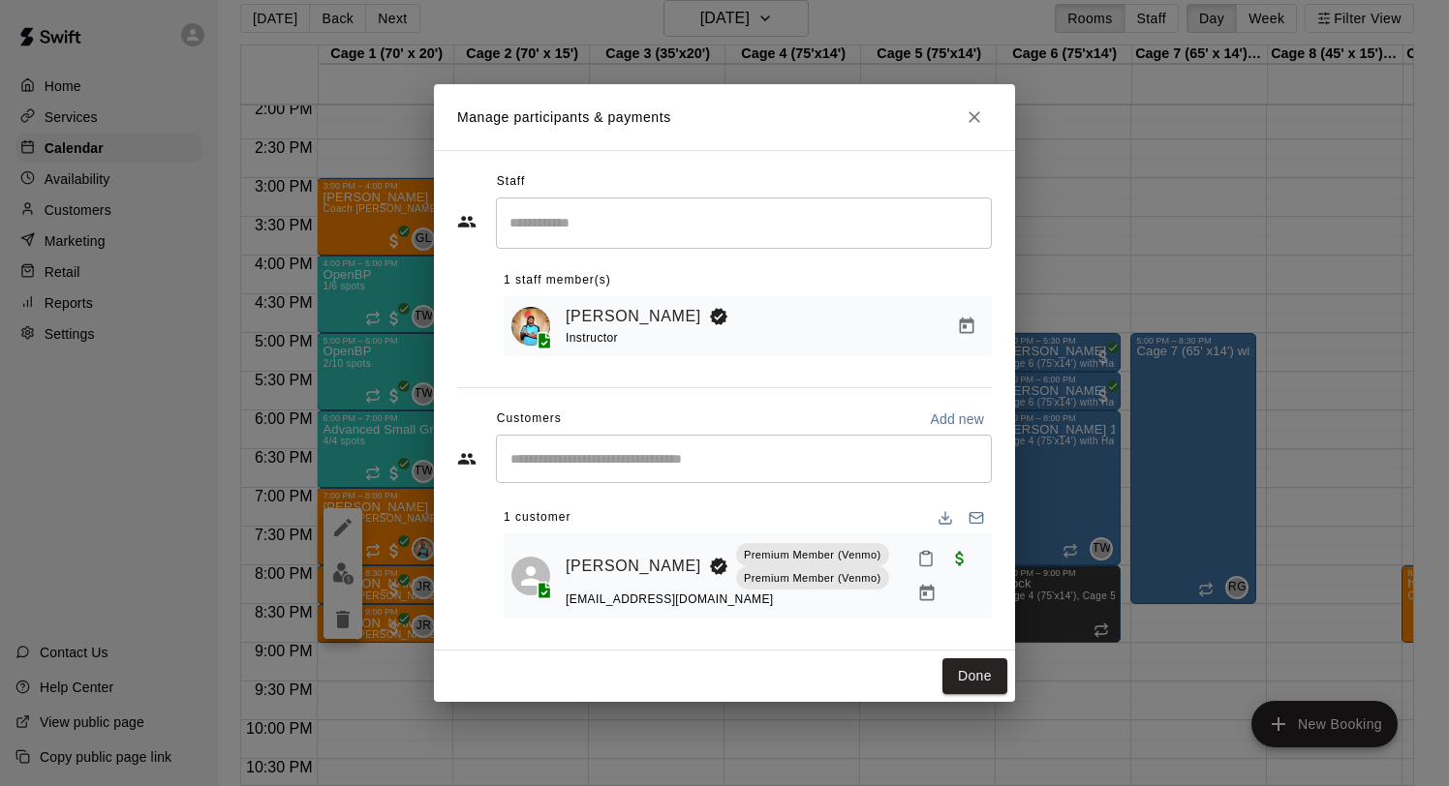
click at [975, 115] on icon "Close" at bounding box center [974, 117] width 12 height 12
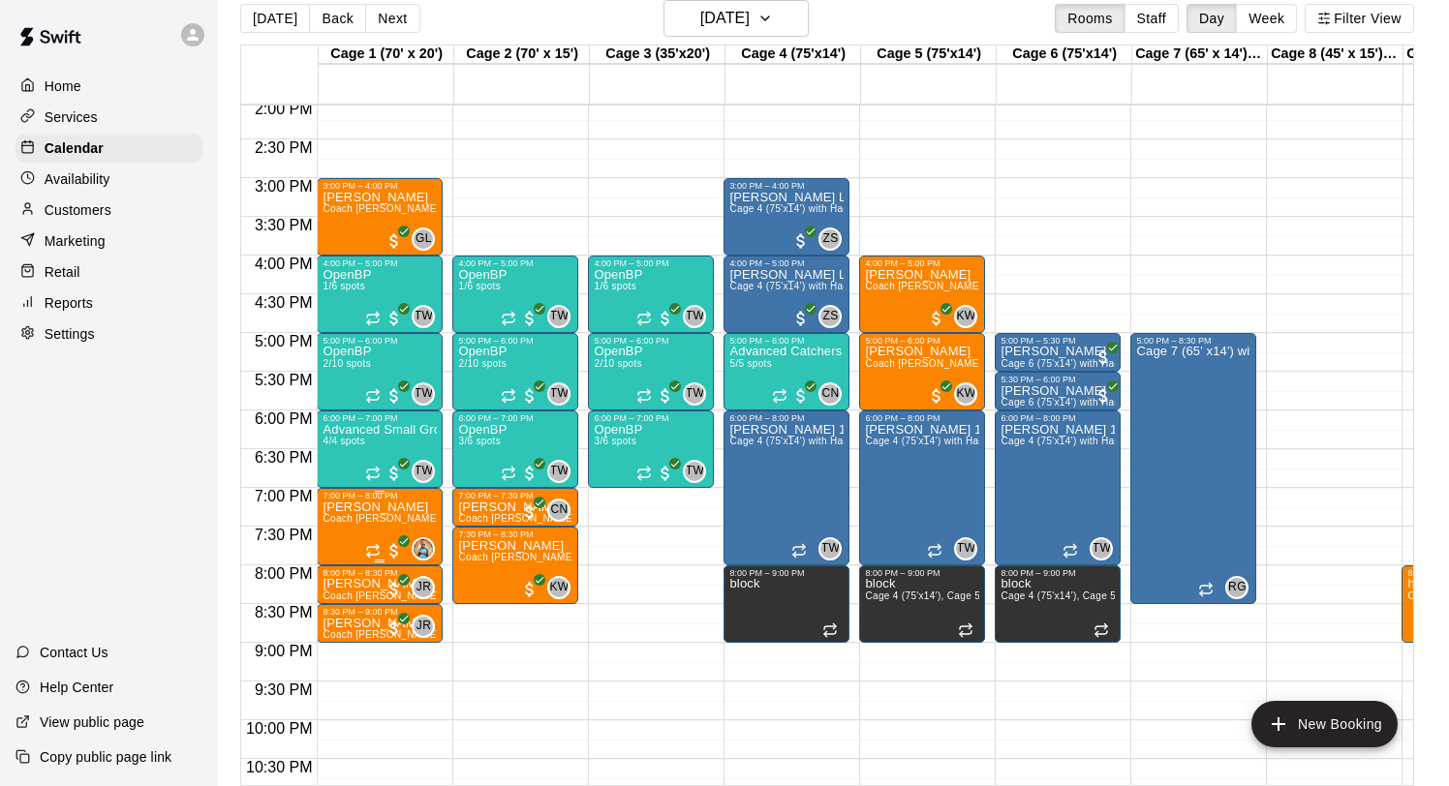
click at [359, 507] on p "[PERSON_NAME]" at bounding box center [379, 507] width 114 height 0
click at [342, 620] on icon "delete" at bounding box center [343, 619] width 14 height 17
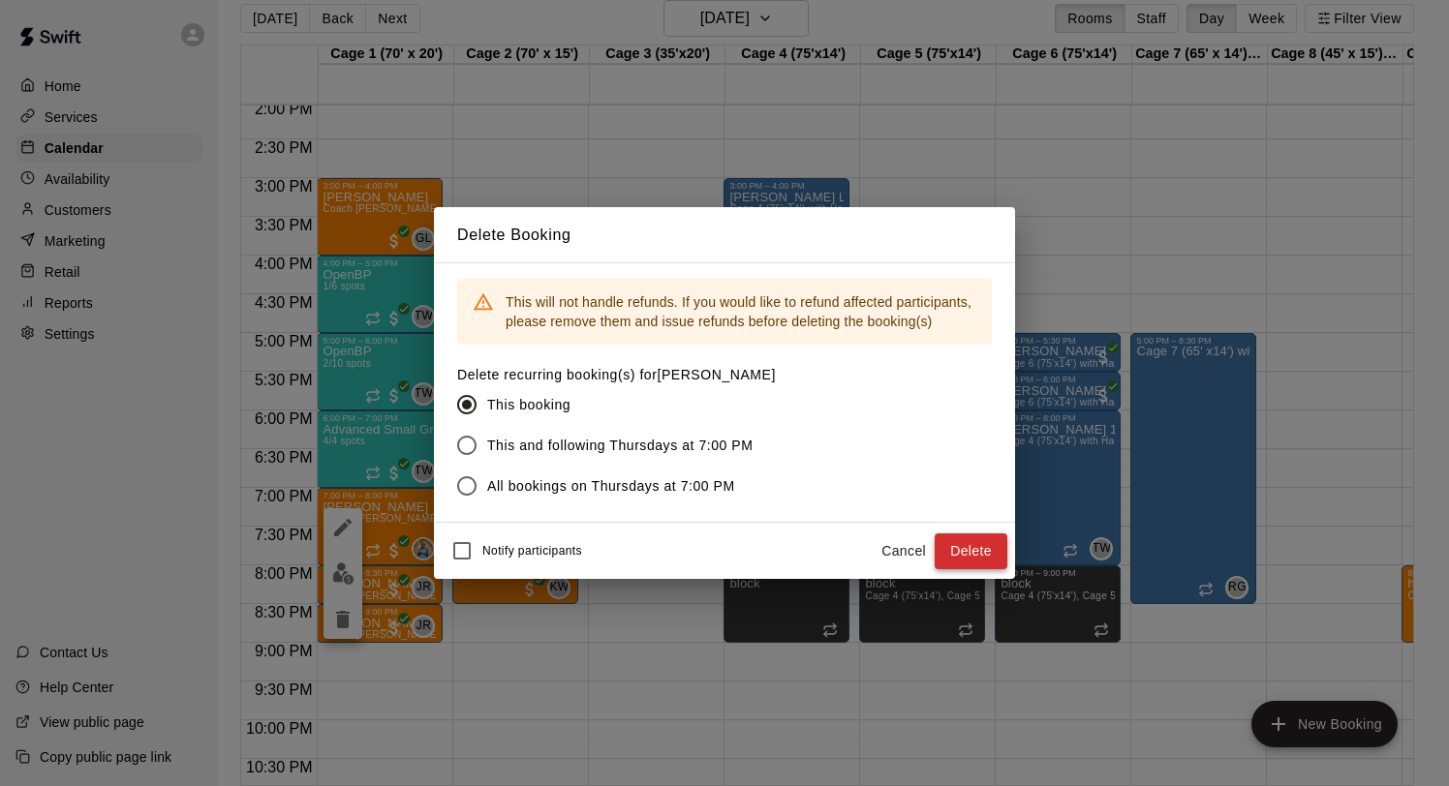
click at [945, 540] on button "Delete" at bounding box center [971, 552] width 73 height 36
